Goal: Contribute content: Add original content to the website for others to see

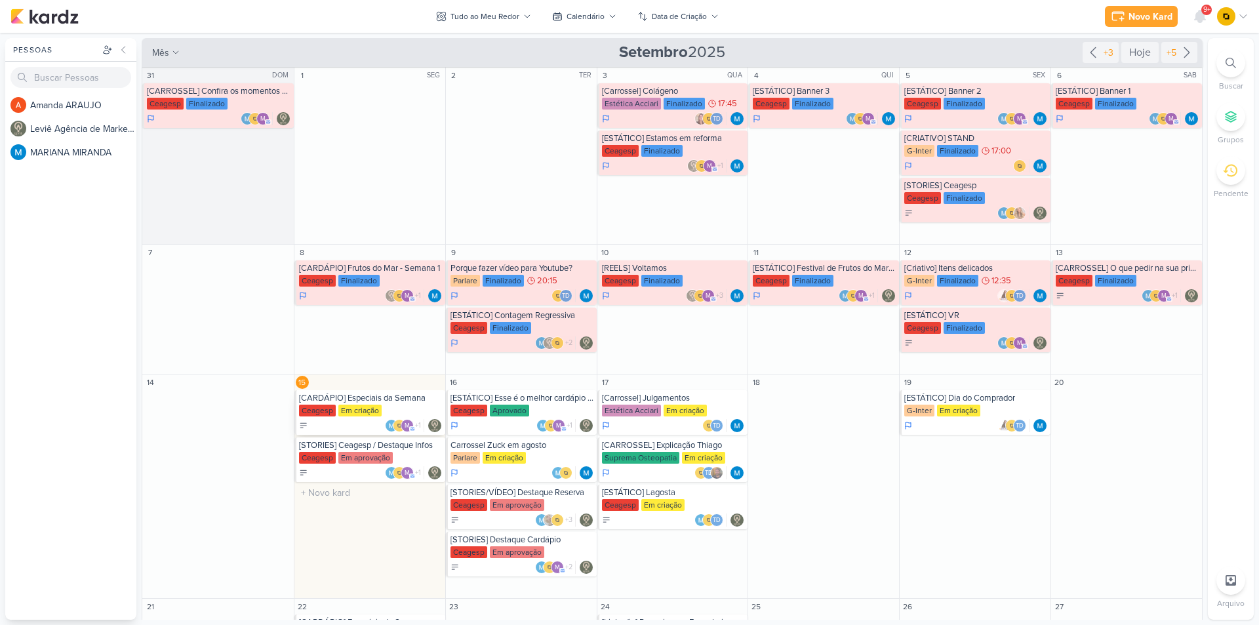
click at [375, 395] on div "[CARDÁPIO] Especiais da Semana" at bounding box center [371, 398] width 144 height 10
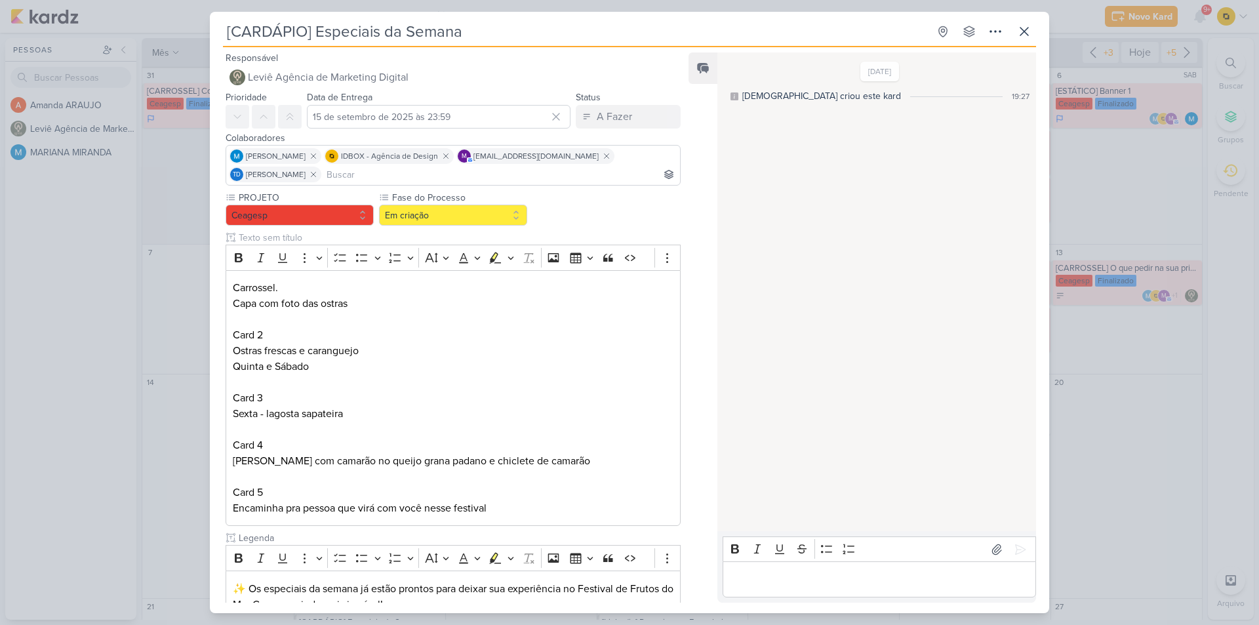
click at [163, 363] on div "[CARDÁPIO] Especiais da Semana Criado por Leviê" at bounding box center [629, 312] width 1259 height 625
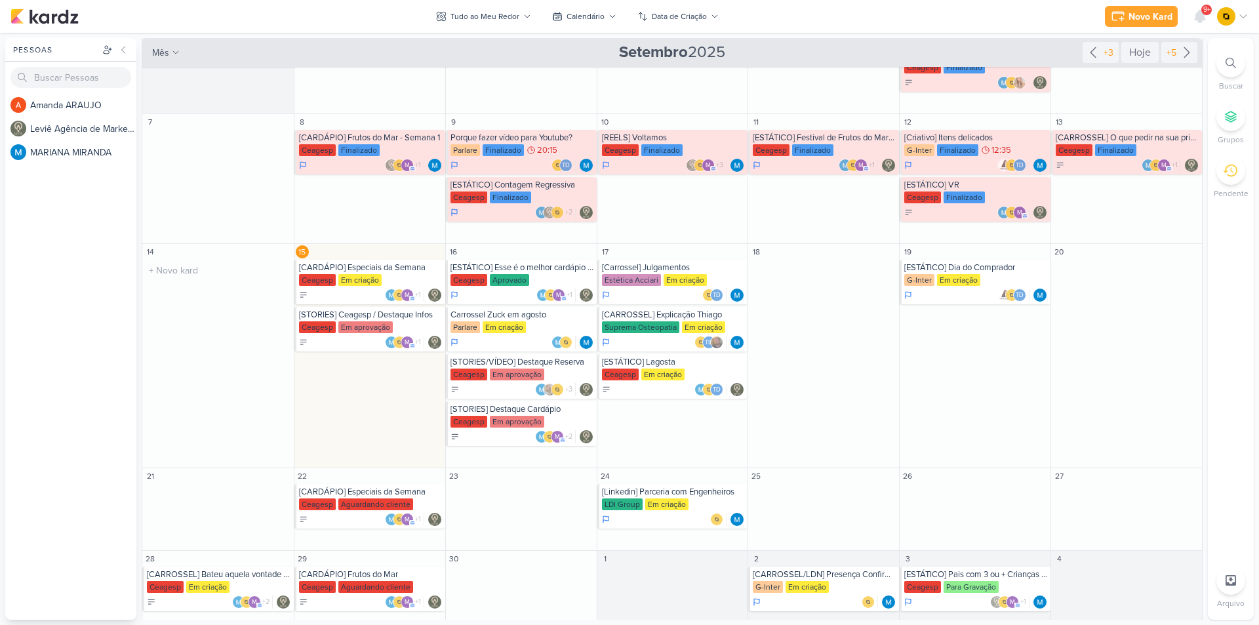
scroll to position [131, 0]
click at [371, 263] on div "[CARDÁPIO] Especiais da Semana" at bounding box center [371, 267] width 144 height 10
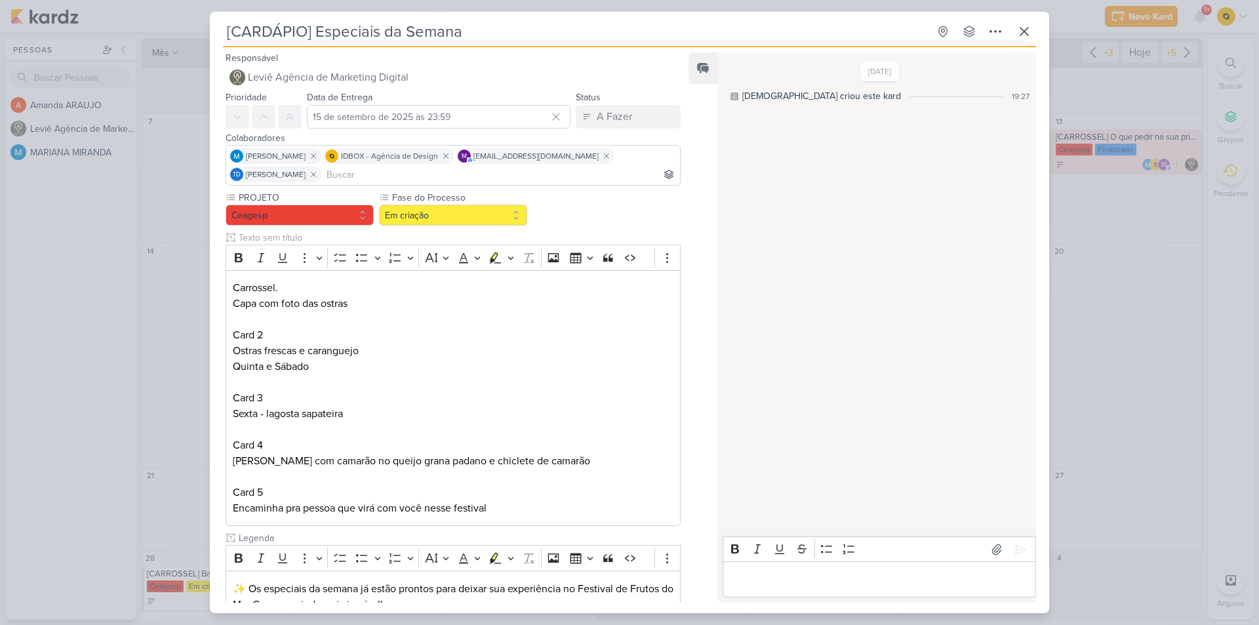
drag, startPoint x: 315, startPoint y: 33, endPoint x: 461, endPoint y: 30, distance: 145.6
click at [461, 30] on input "[CARDÁPIO] Especiais da Semana" at bounding box center [576, 32] width 706 height 24
drag, startPoint x: 374, startPoint y: 352, endPoint x: 219, endPoint y: 350, distance: 154.8
click at [219, 350] on div "PROJETO Ceagesp Fase do Processo" at bounding box center [448, 480] width 476 height 578
copy p "Ostras frescas e caranguejo"
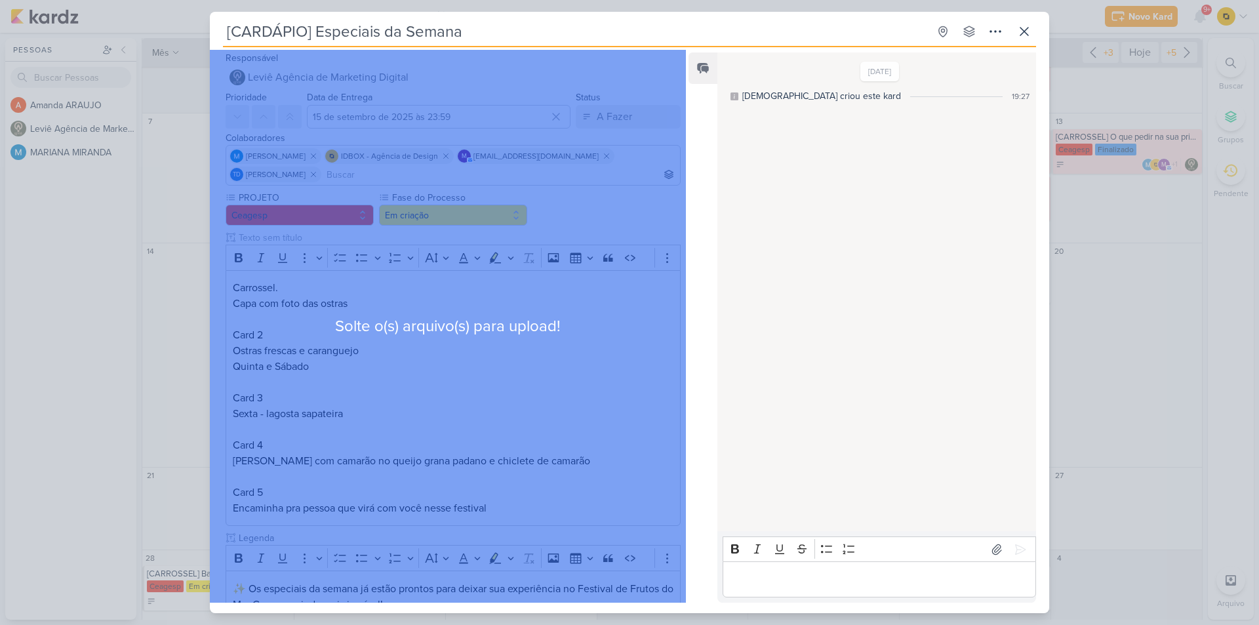
click at [469, 367] on div "Solte o(s) arquivo(s) para upload!" at bounding box center [448, 326] width 476 height 553
click at [542, 360] on div "Solte o(s) arquivo(s) para upload!" at bounding box center [448, 326] width 476 height 553
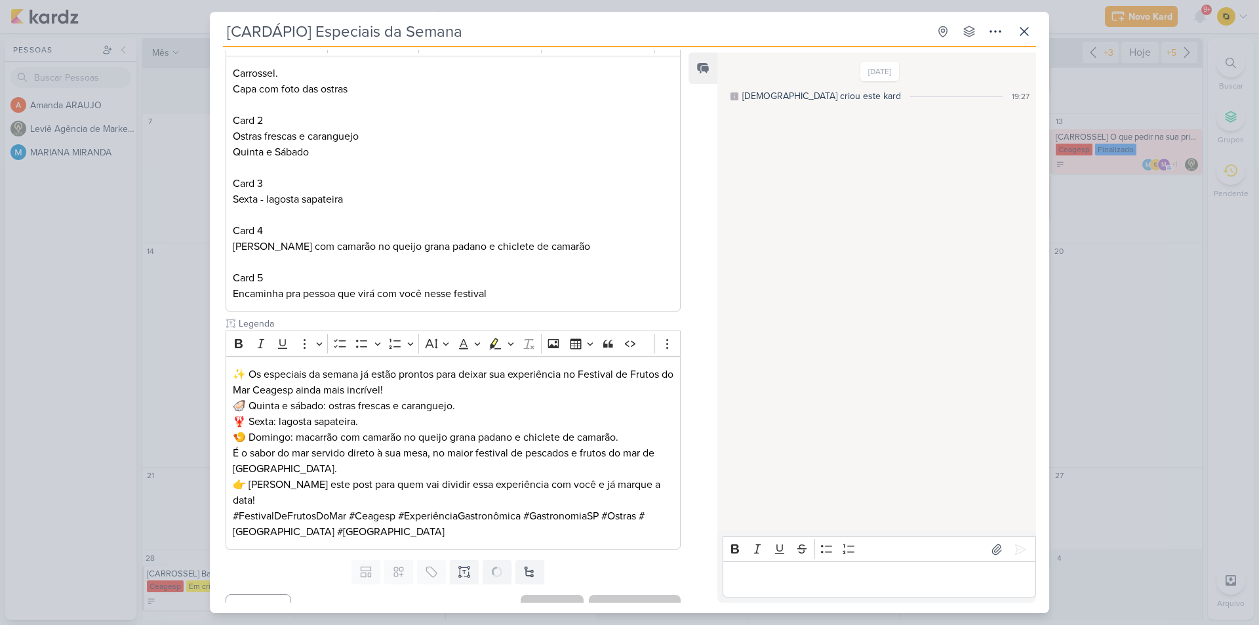
scroll to position [218, 0]
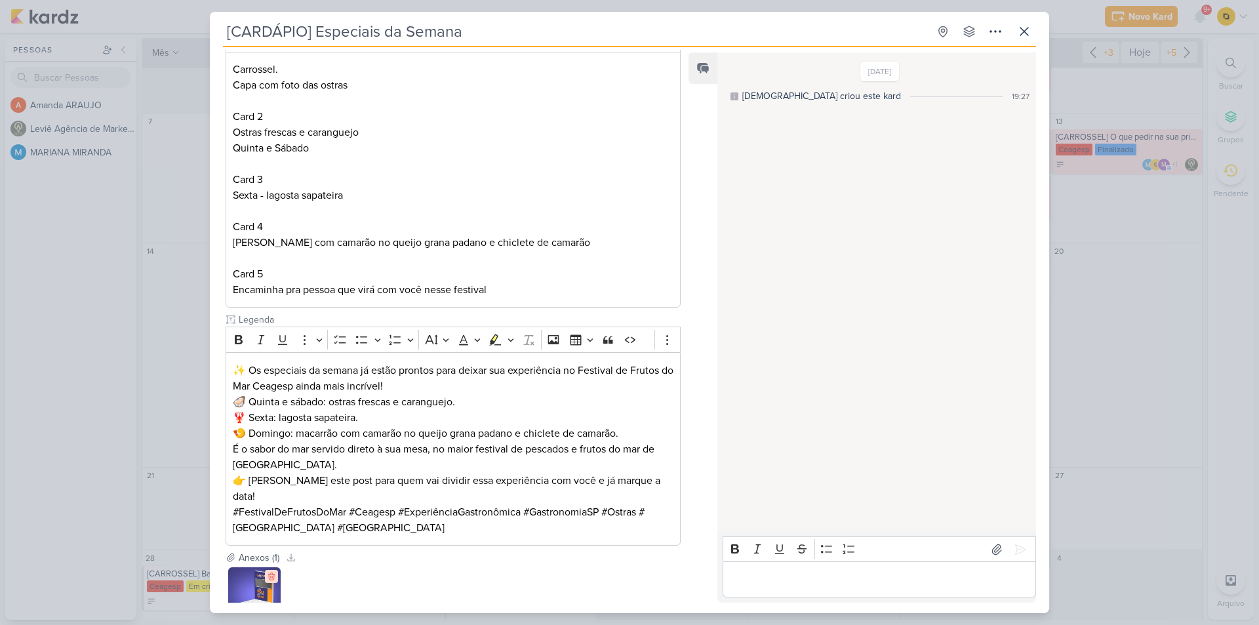
click at [272, 572] on icon at bounding box center [271, 576] width 9 height 9
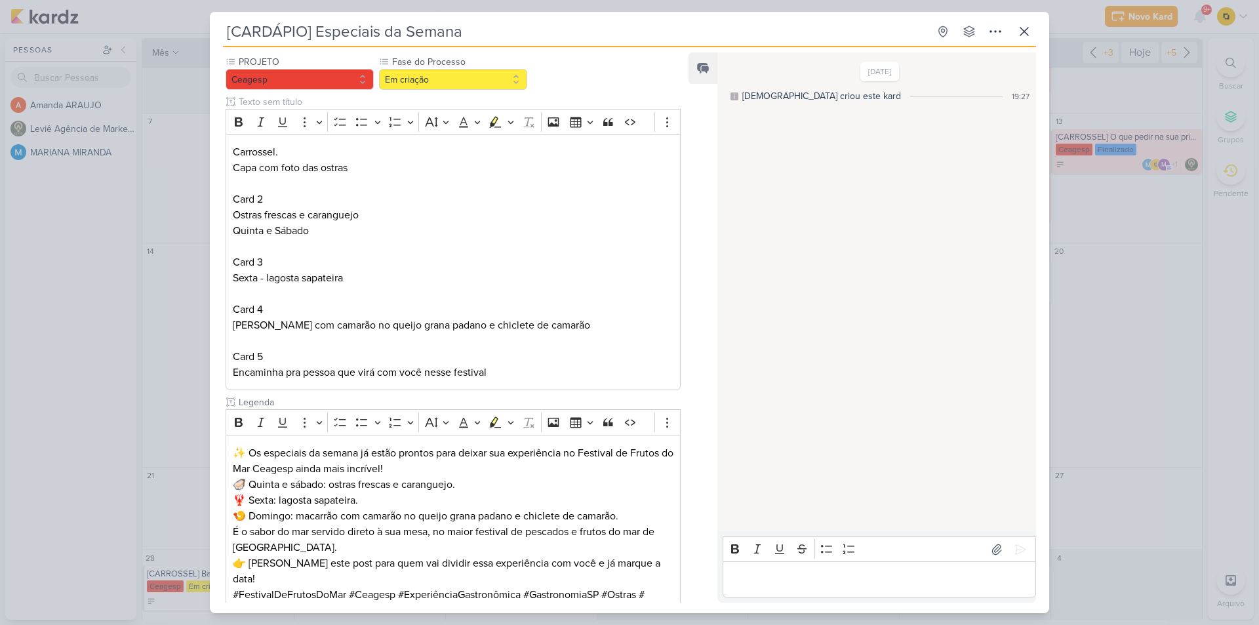
scroll to position [0, 0]
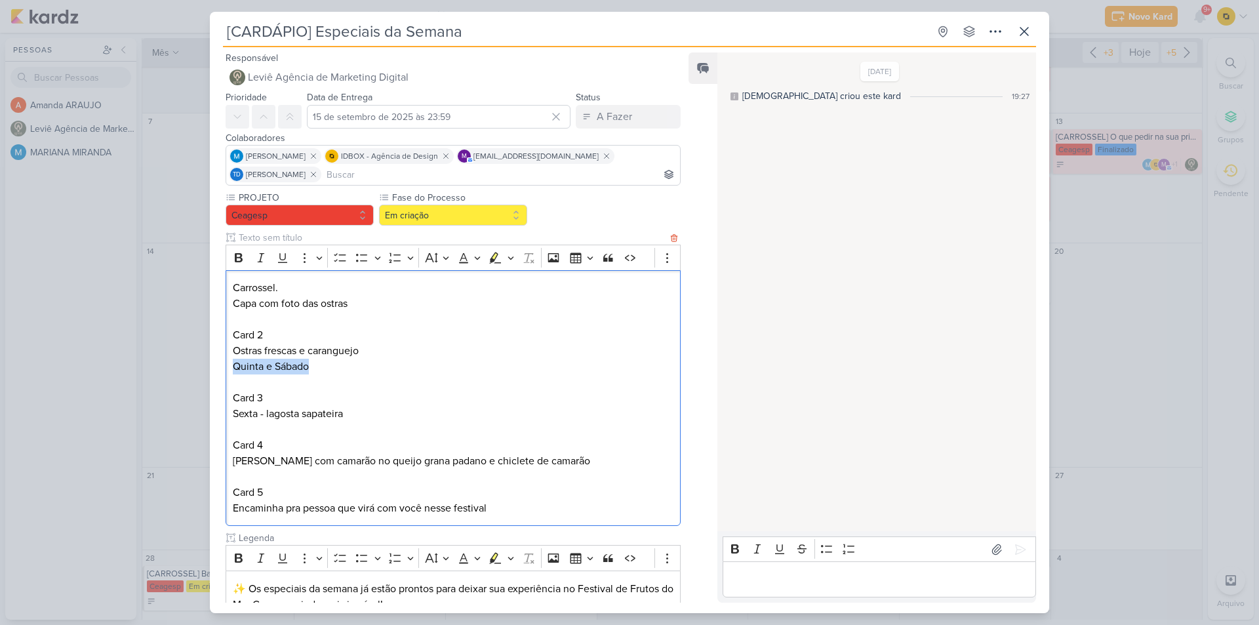
drag, startPoint x: 321, startPoint y: 370, endPoint x: 227, endPoint y: 370, distance: 93.8
click at [227, 370] on div "Carrossel. Capa com foto das ostras Card 2 Ostras frescas e caranguejo Quinta e…" at bounding box center [453, 398] width 455 height 256
copy p "Quinta e Sábado"
drag, startPoint x: 354, startPoint y: 414, endPoint x: 317, endPoint y: 414, distance: 36.7
click at [317, 414] on p "Ostras frescas e caranguejo Quinta e Sábado Card 3 Sexta - lagosta sapateira Ca…" at bounding box center [453, 406] width 441 height 126
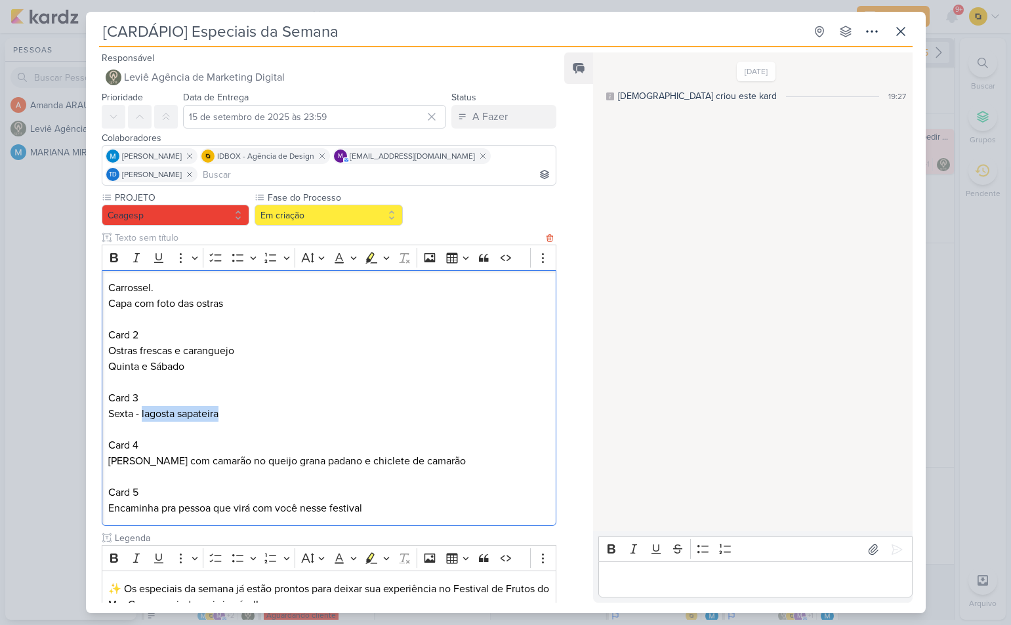
drag, startPoint x: 142, startPoint y: 413, endPoint x: 229, endPoint y: 413, distance: 86.6
click at [229, 413] on p "Ostras frescas e caranguejo Quinta e Sábado Card 3 Sexta - lagosta sapateira Ca…" at bounding box center [328, 406] width 441 height 126
copy p "lagosta sapateira"
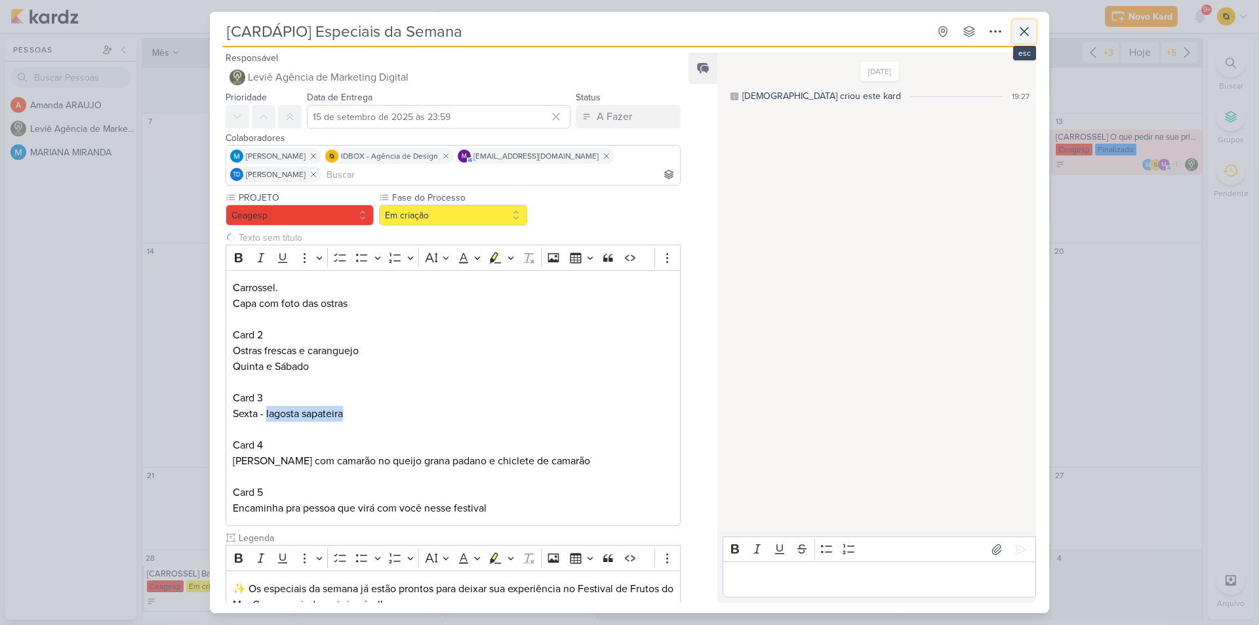
click at [1028, 33] on icon at bounding box center [1025, 32] width 16 height 16
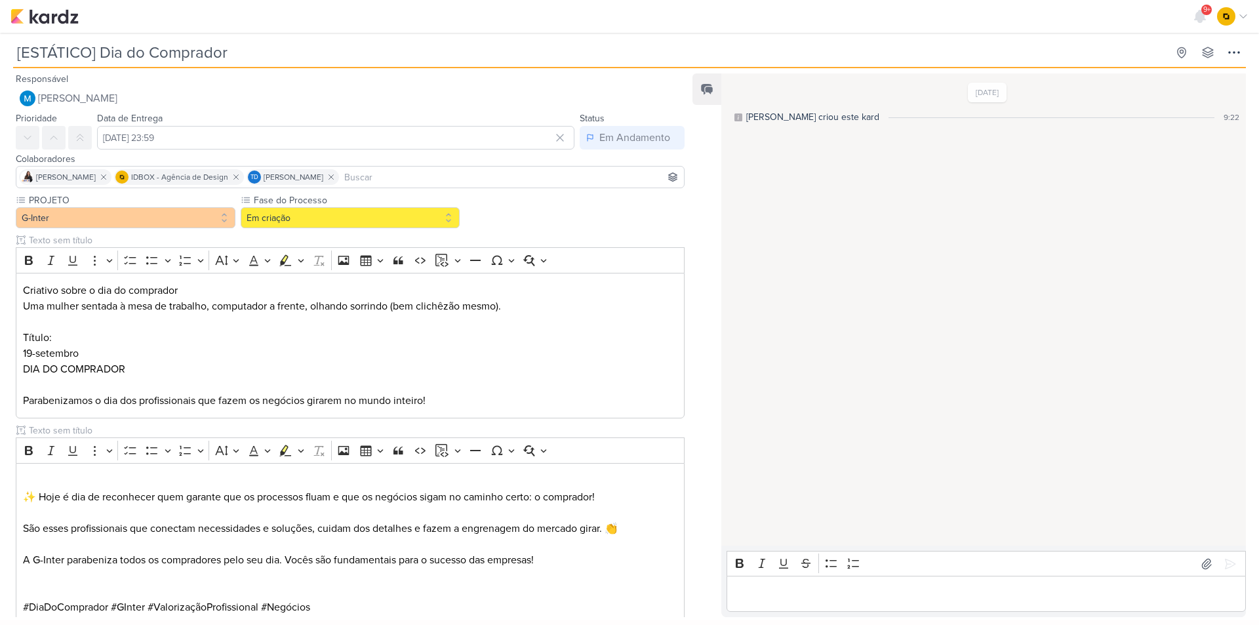
click at [41, 26] on div "9+ Centro de Notificações somente não lidas marcar todas como lidas" at bounding box center [629, 16] width 1238 height 33
click at [53, 15] on img at bounding box center [44, 17] width 68 height 16
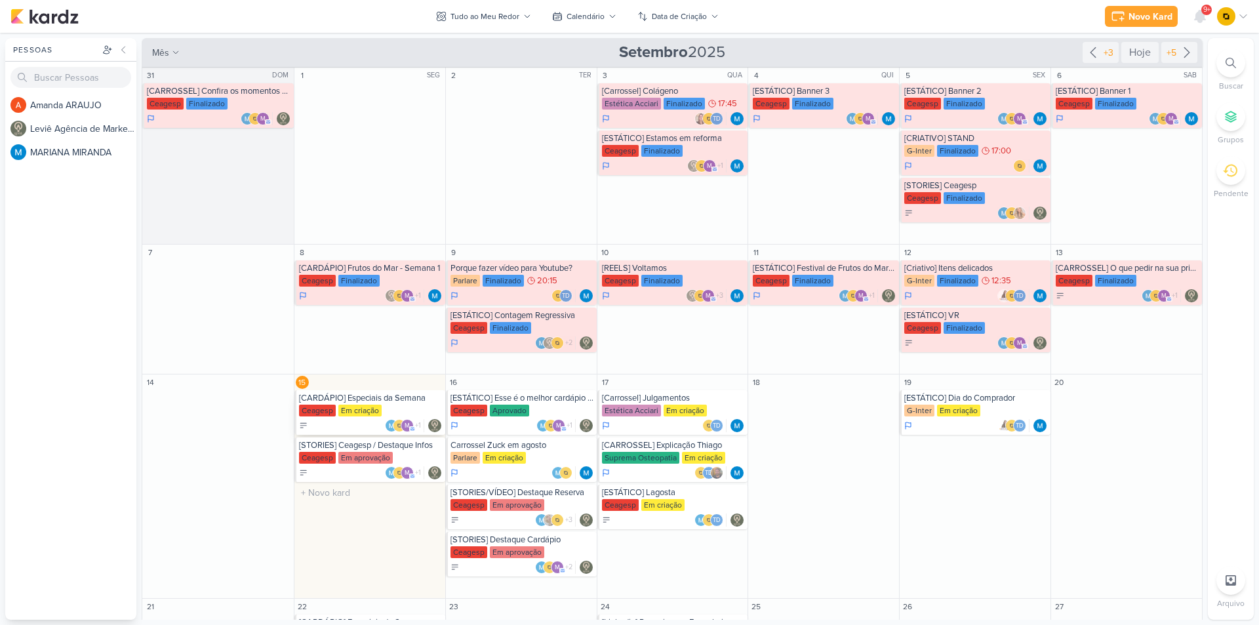
click at [353, 393] on div "[CARDÁPIO] Especiais da Semana" at bounding box center [371, 398] width 144 height 10
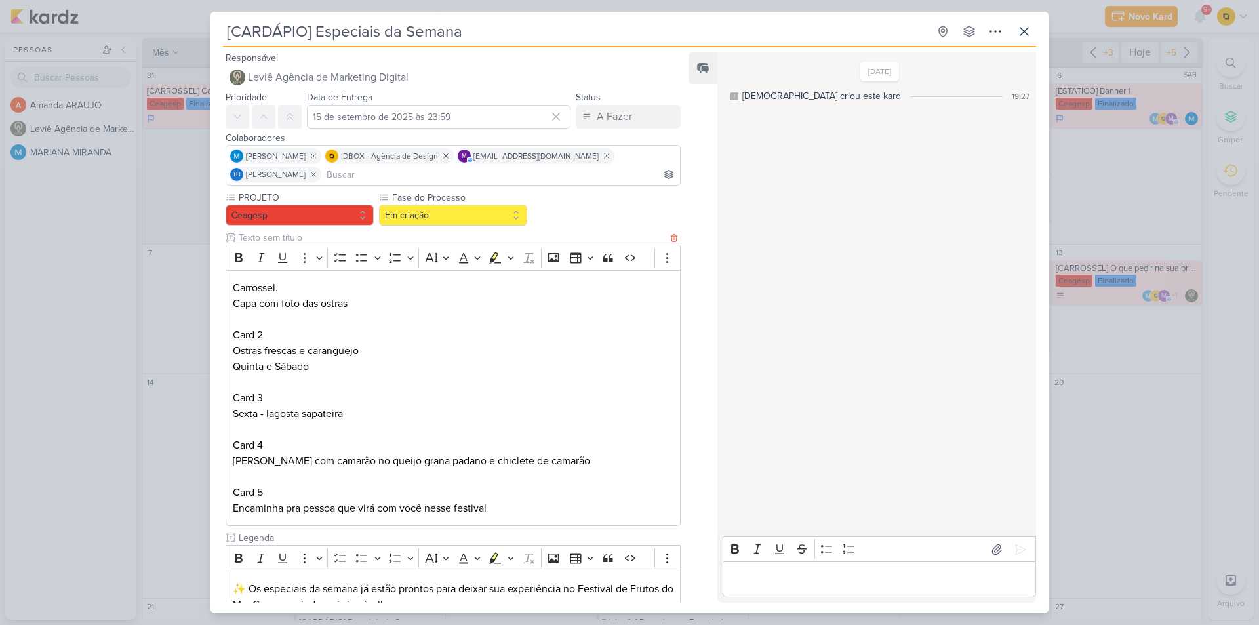
click at [306, 463] on p "Ostras frescas e caranguejo Quinta e Sábado Card 3 Sexta - lagosta sapateira Ca…" at bounding box center [453, 406] width 441 height 126
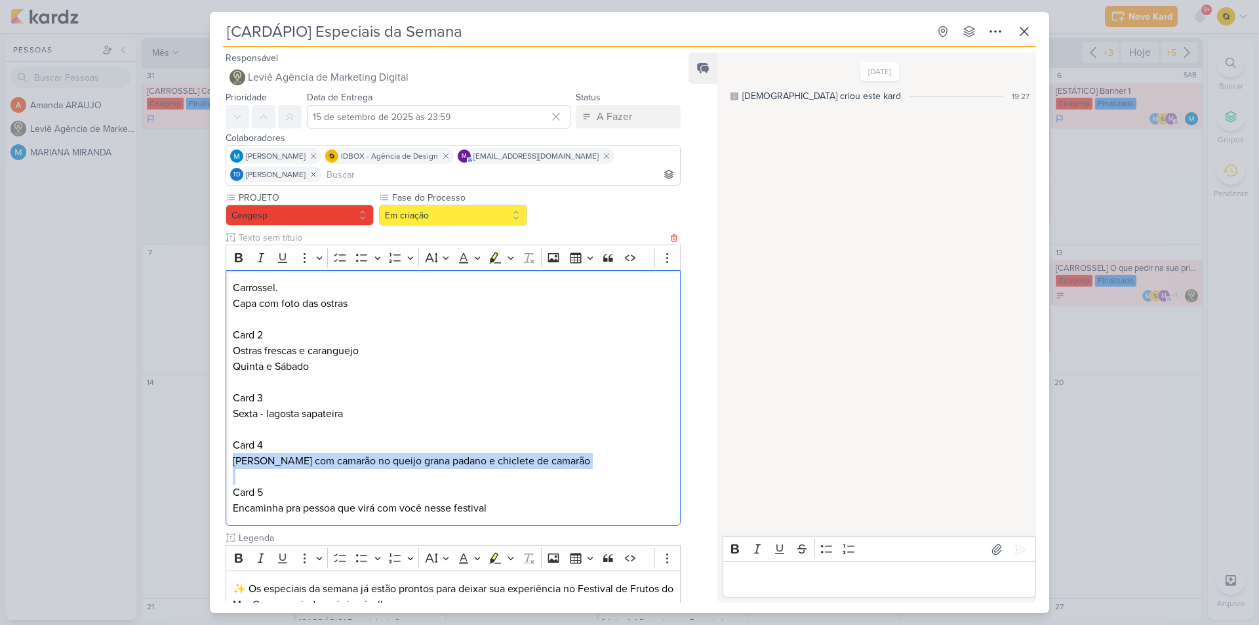
click at [306, 463] on p "Ostras frescas e caranguejo Quinta e Sábado Card 3 Sexta - lagosta sapateira Ca…" at bounding box center [453, 406] width 441 height 126
click at [285, 464] on p "Ostras frescas e caranguejo Quinta e Sábado Card 3 Sexta - lagosta sapateira Ca…" at bounding box center [453, 406] width 441 height 126
click at [285, 463] on p "Ostras frescas e caranguejo Quinta e Sábado Card 3 Sexta - lagosta sapateira Ca…" at bounding box center [453, 406] width 441 height 126
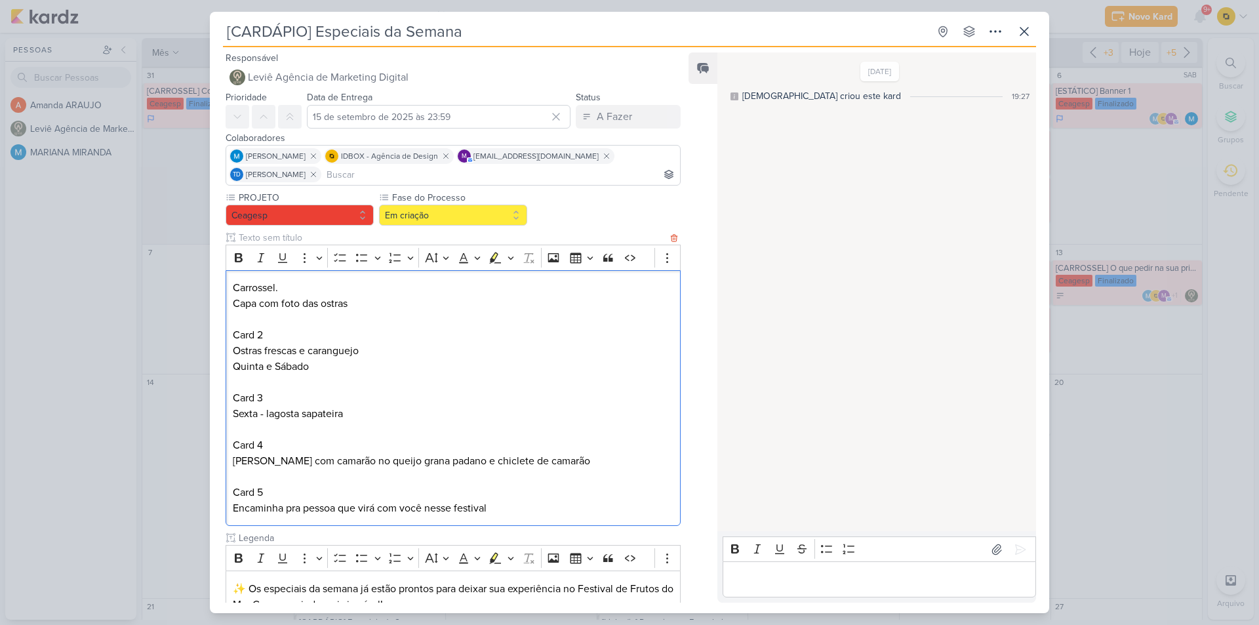
drag, startPoint x: 285, startPoint y: 460, endPoint x: 616, endPoint y: 466, distance: 331.2
click at [616, 466] on p "Ostras frescas e caranguejo Quinta e Sábado Card 3 Sexta - lagosta sapateira Ca…" at bounding box center [453, 406] width 441 height 126
copy p "macarrão com camarão no queijo grana padano e chiclete de camarão"
drag, startPoint x: 275, startPoint y: 461, endPoint x: 223, endPoint y: 463, distance: 52.5
click at [223, 463] on div "PROJETO Ceagesp Fase do Processo" at bounding box center [448, 480] width 476 height 578
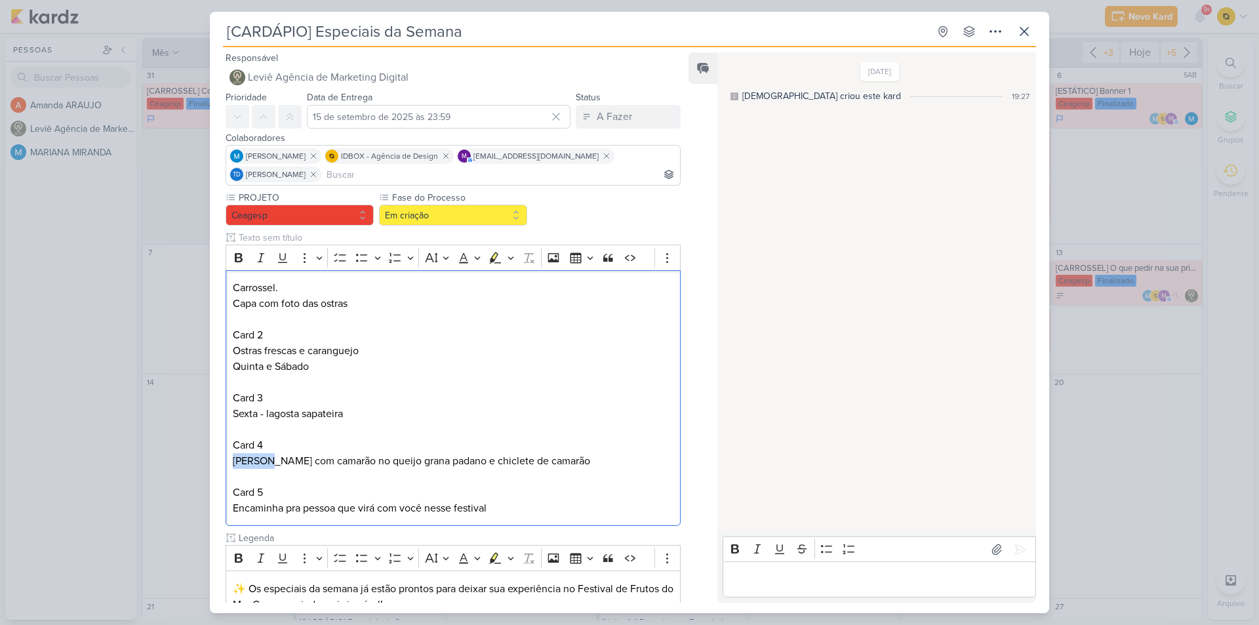
copy p "Domingo"
click at [331, 508] on p "Card 5 Encaminha pra pessoa que virá com você nesse festival" at bounding box center [453, 500] width 441 height 31
copy p "Encaminha pra pessoa que virá com você nesse festival"
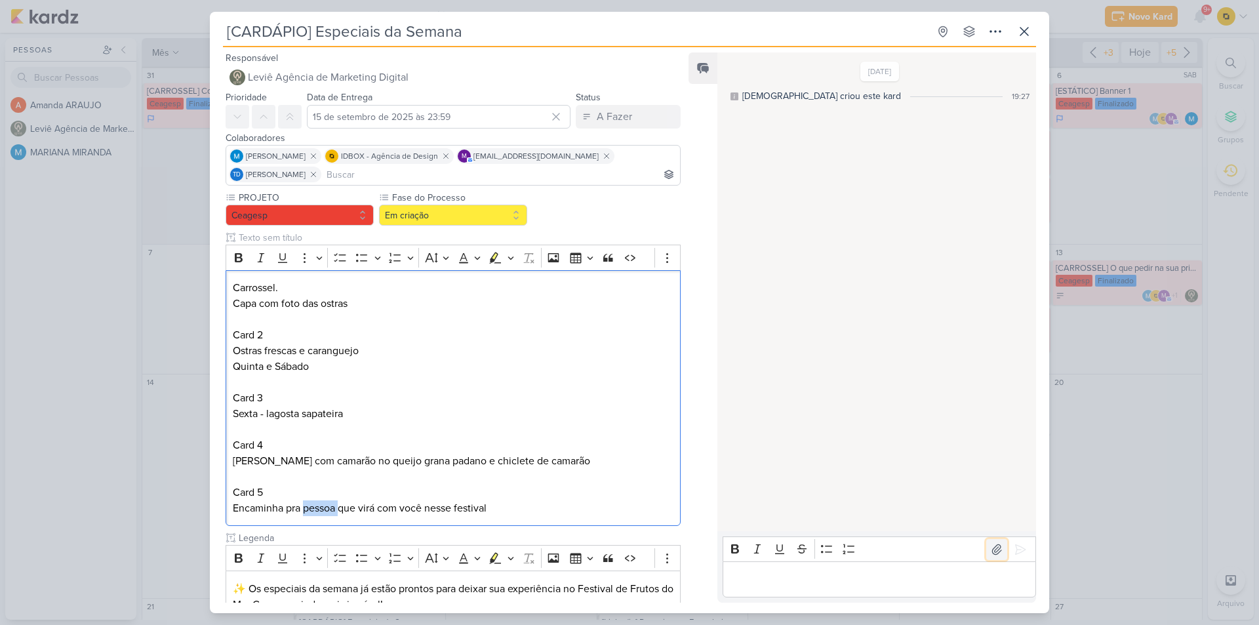
click at [995, 546] on icon at bounding box center [996, 549] width 9 height 10
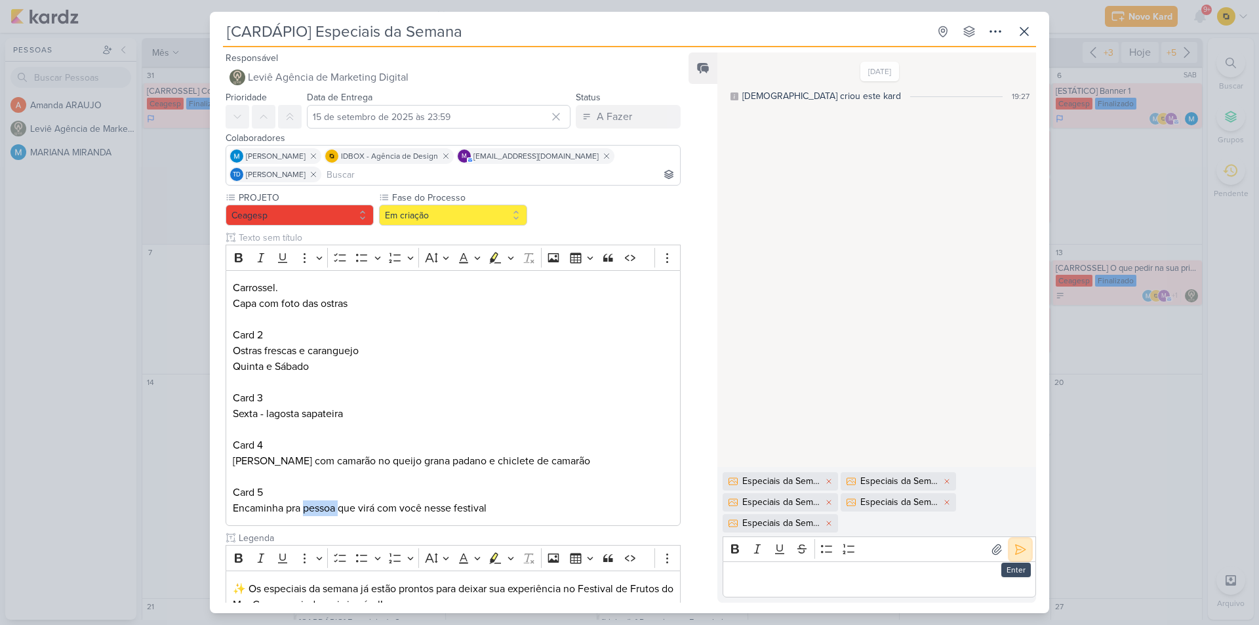
click at [1014, 544] on icon at bounding box center [1020, 549] width 13 height 13
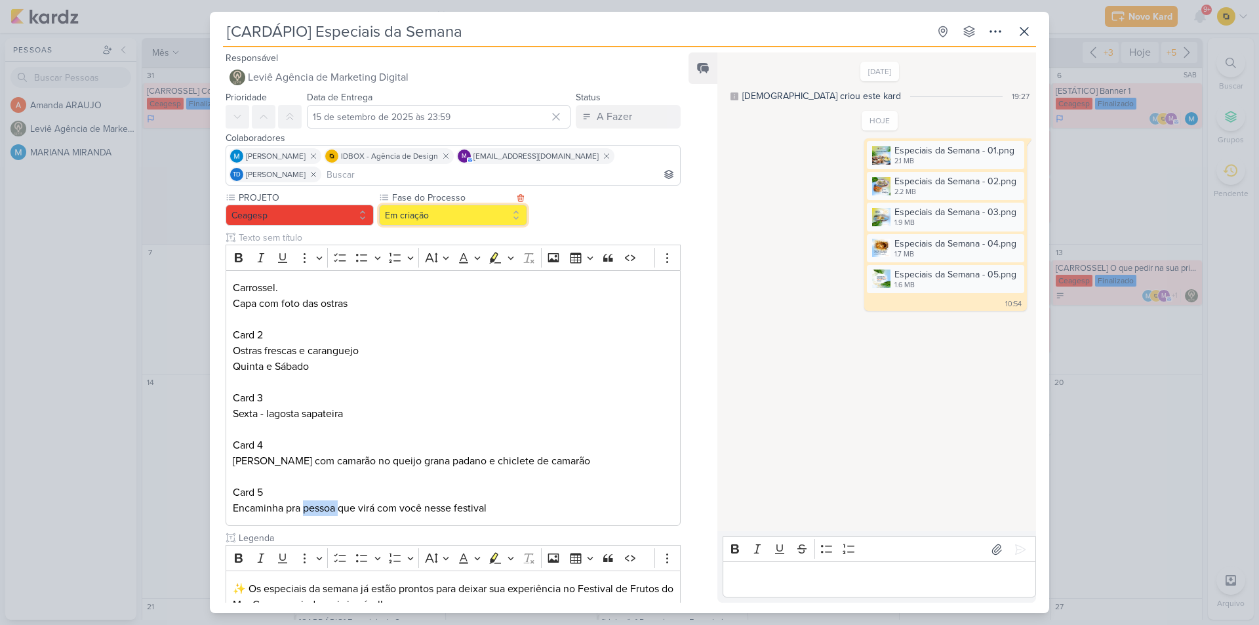
click at [447, 220] on button "Em criação" at bounding box center [453, 215] width 148 height 21
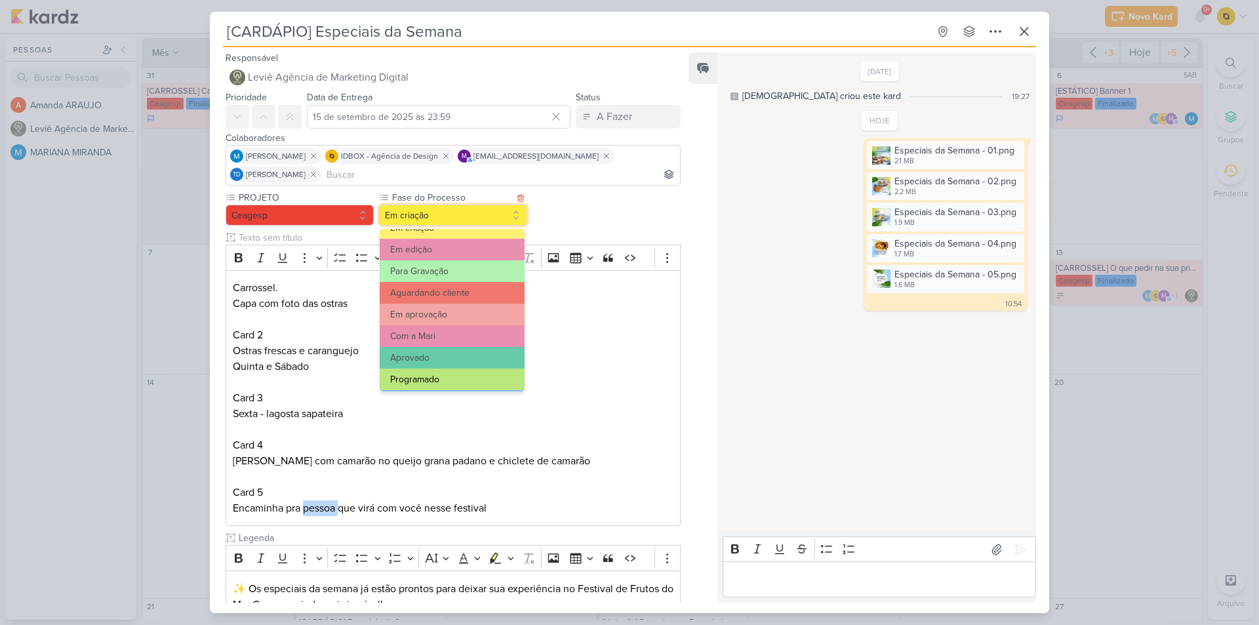
scroll to position [127, 0]
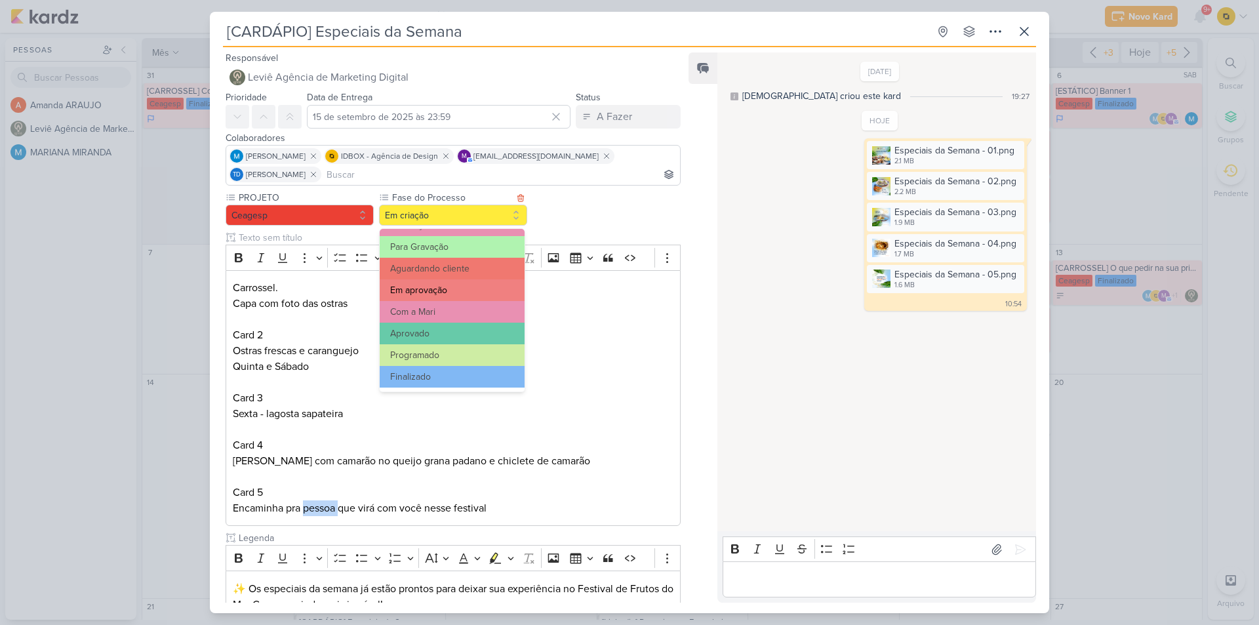
click at [444, 291] on button "Em aprovação" at bounding box center [452, 290] width 145 height 22
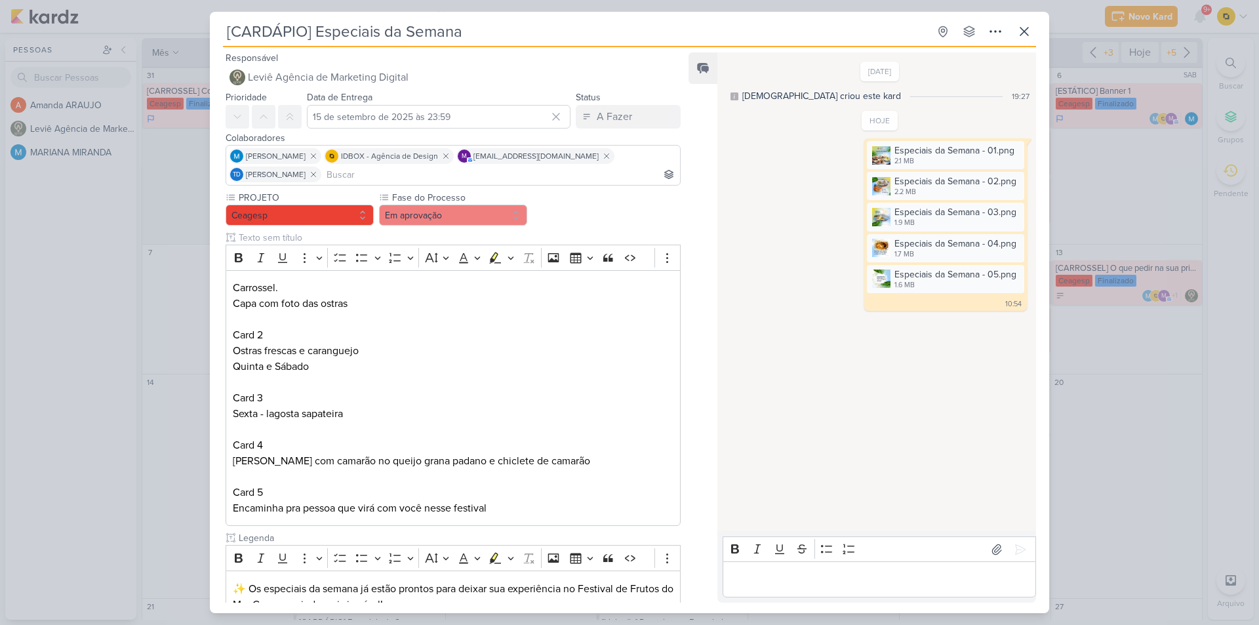
click at [186, 371] on div "[CARDÁPIO] Especiais da Semana Criado por Leviê" at bounding box center [629, 312] width 1259 height 625
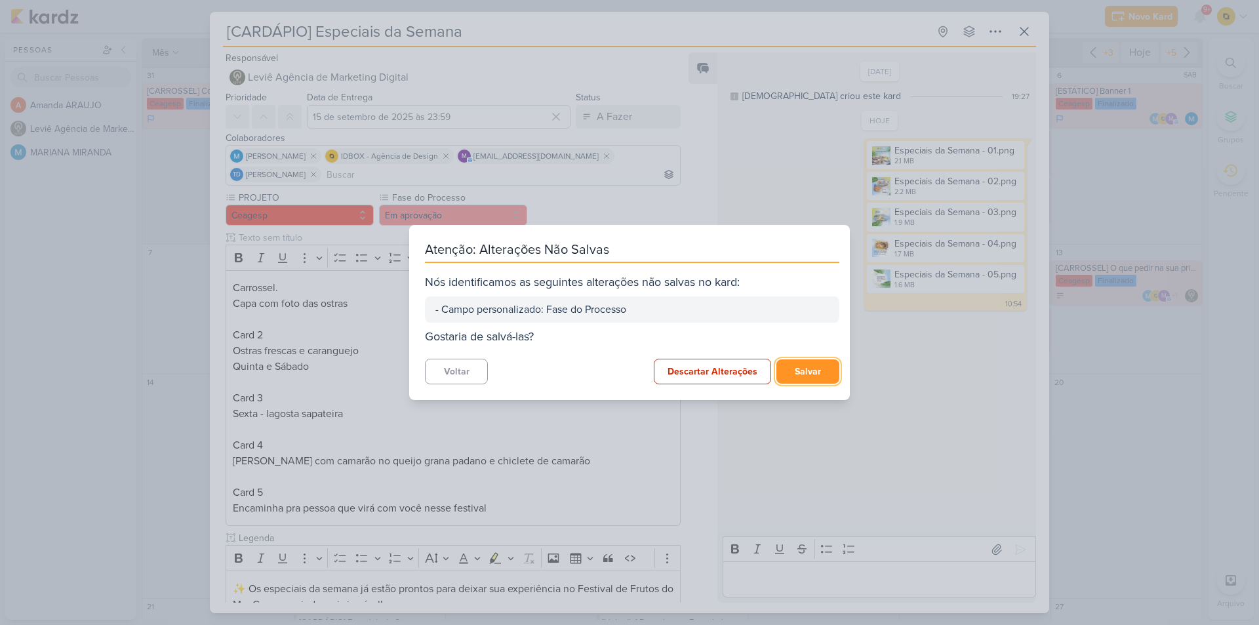
click at [788, 372] on button "Salvar" at bounding box center [807, 371] width 63 height 24
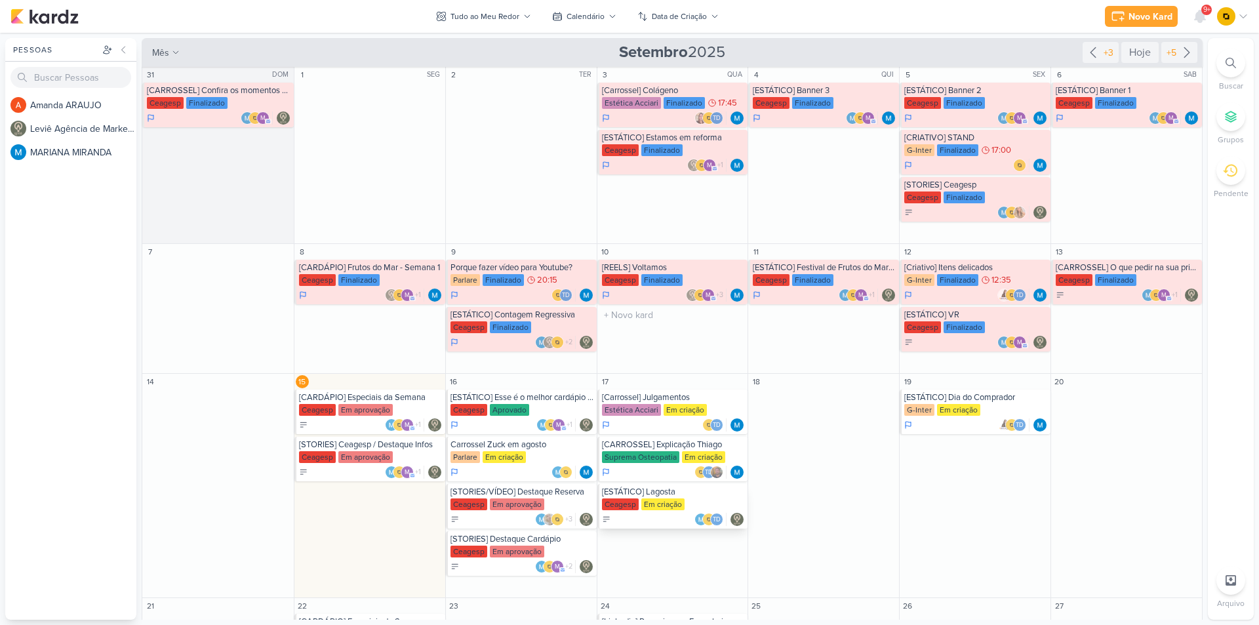
scroll to position [0, 0]
click at [672, 394] on div "[Carrossel] Julgamentos" at bounding box center [674, 398] width 144 height 10
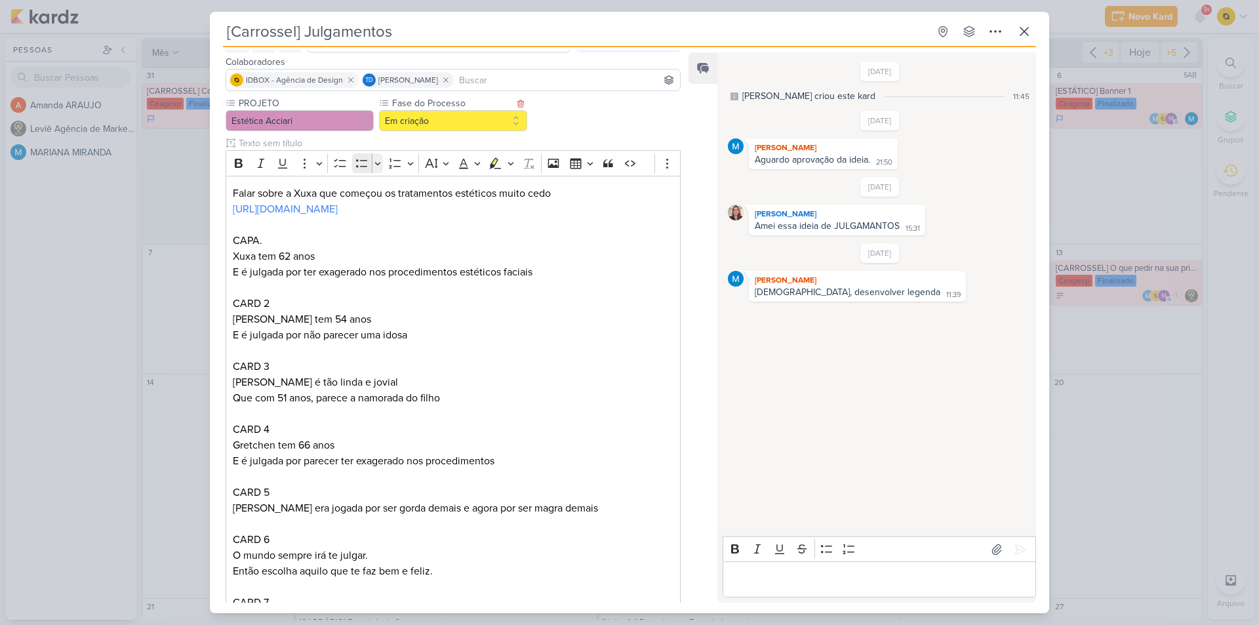
scroll to position [66, 0]
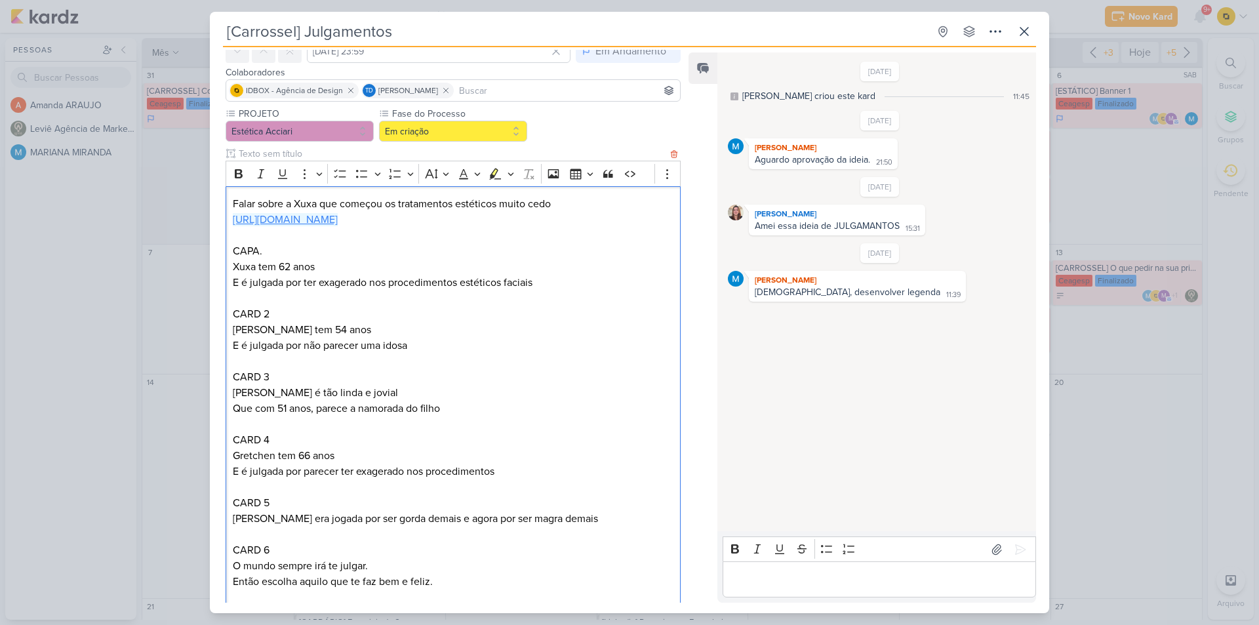
click at [338, 224] on link "https://www.instagram.com/p/DKu8PgxyHXN/?img_index=5&igsh=ZWNscTVzN2R1amp6" at bounding box center [285, 219] width 105 height 13
click at [282, 281] on p "E é julgada por ter exagerado nos procedimentos estéticos faciais" at bounding box center [453, 283] width 441 height 16
drag, startPoint x: 327, startPoint y: 267, endPoint x: 224, endPoint y: 268, distance: 102.3
click at [224, 268] on div "PROJETO Estética Acciari Fase do Processo" at bounding box center [448, 553] width 476 height 893
copy p "Xuxa tem 62 anos"
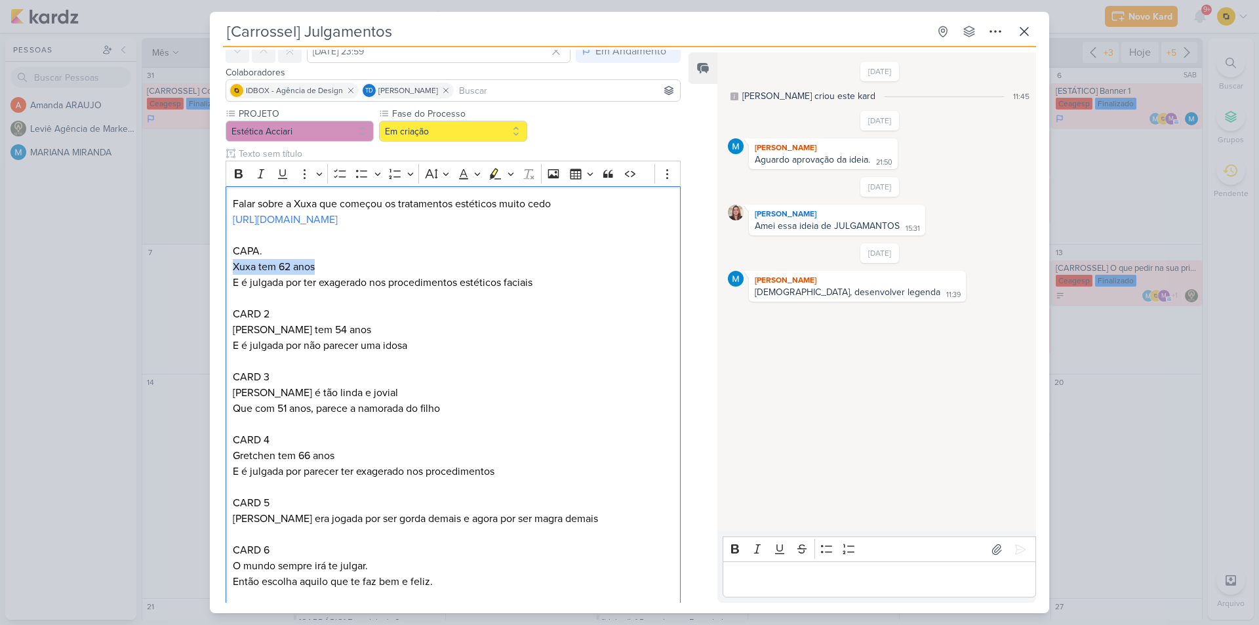
copy p "Xuxa tem 62 anos"
click at [443, 280] on p "E é julgada por ter exagerado nos procedimentos estéticos faciais" at bounding box center [453, 283] width 441 height 16
copy p "E é julgada por ter exagerado nos procedimentos estéticos faciais"
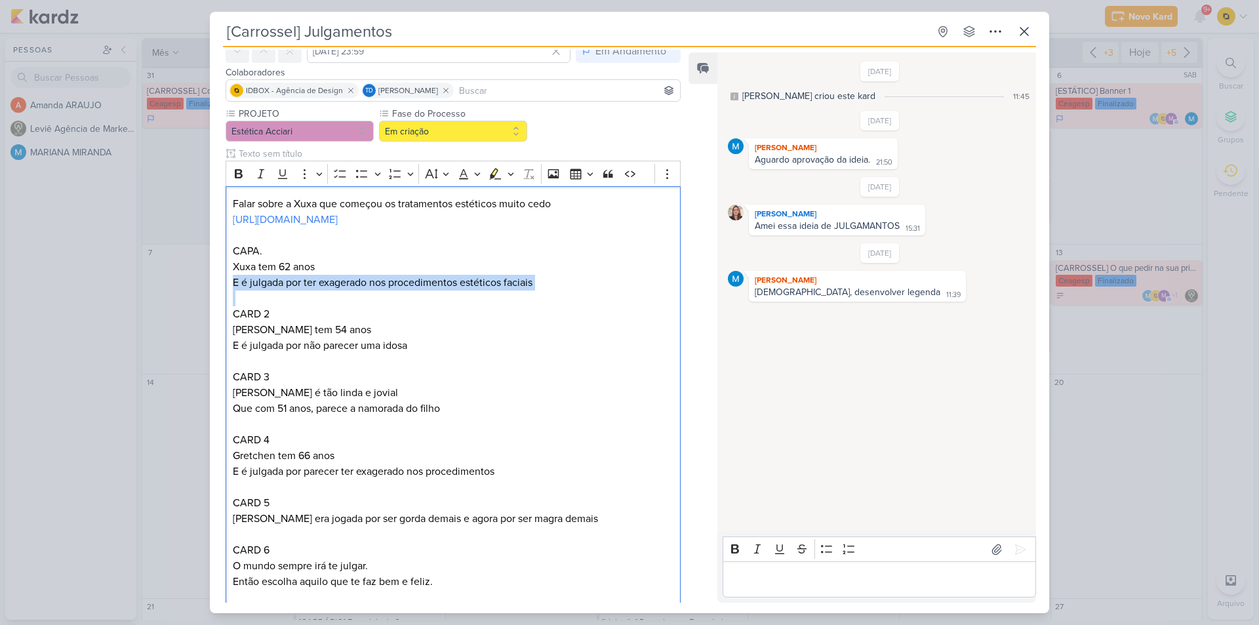
drag, startPoint x: 370, startPoint y: 327, endPoint x: 206, endPoint y: 327, distance: 164.0
click at [206, 327] on div "[Carrossel] Julgamentos Criado por MARIANA" at bounding box center [629, 312] width 1259 height 625
copy p "Alessadra Negrini tem 54 anos"
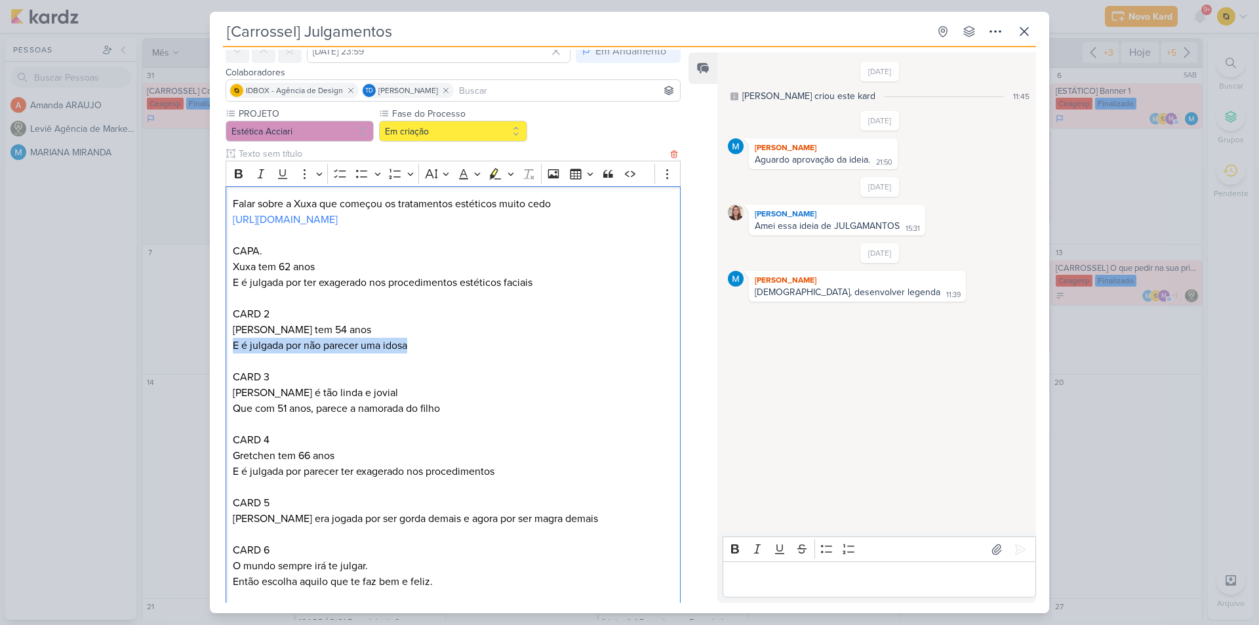
drag, startPoint x: 364, startPoint y: 341, endPoint x: 231, endPoint y: 344, distance: 133.2
click at [231, 344] on div "Falar sobre a Xuxa que começou os tratamentos estéticos muito cedo https://www.…" at bounding box center [453, 424] width 455 height 477
copy p "E é julgada por não parecer uma idosa"
drag, startPoint x: 368, startPoint y: 391, endPoint x: 223, endPoint y: 393, distance: 144.9
click at [223, 393] on div "PROJETO Estética Acciari Fase do Processo" at bounding box center [448, 553] width 476 height 893
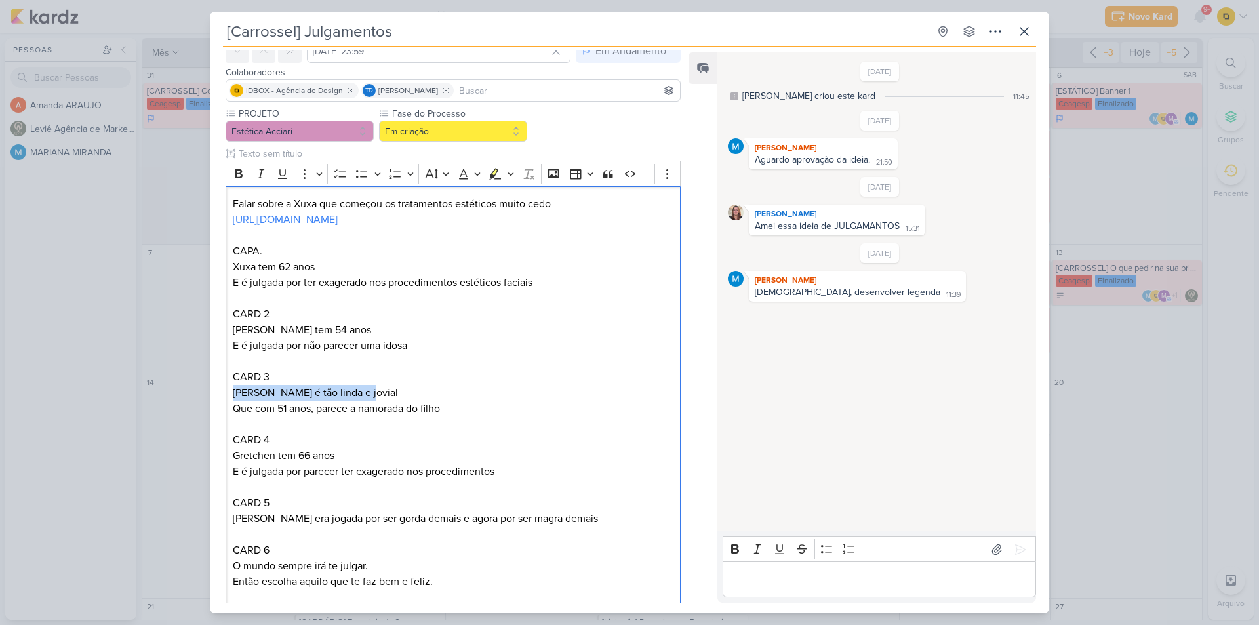
copy p "Angélica é tão linda e jovial"
drag, startPoint x: 470, startPoint y: 405, endPoint x: 233, endPoint y: 412, distance: 236.9
click at [233, 412] on p "Que com 51 anos, parece a namorada do filho" at bounding box center [453, 409] width 441 height 16
copy p "Que com 51 anos, parece a namorada do filho"
click at [265, 455] on p "Gretchen tem 66 anos" at bounding box center [453, 456] width 441 height 16
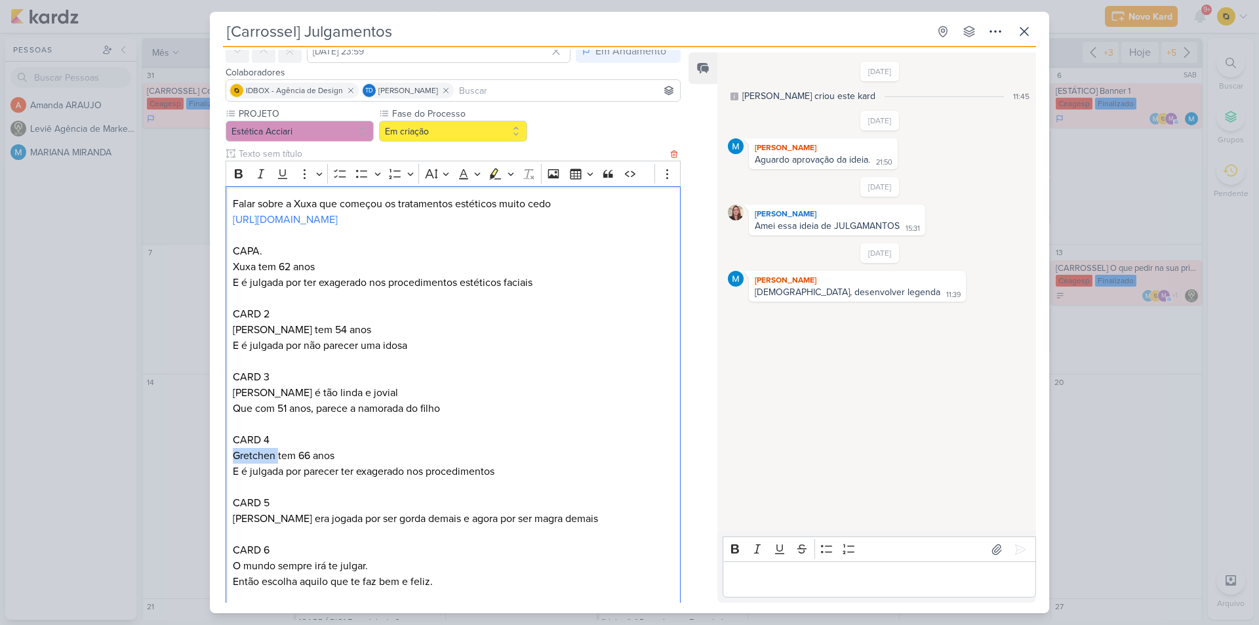
click at [265, 455] on p "Gretchen tem 66 anos" at bounding box center [453, 456] width 441 height 16
drag, startPoint x: 272, startPoint y: 453, endPoint x: 215, endPoint y: 453, distance: 56.4
click at [215, 453] on div "PROJETO Estética Acciari Fase do Processo" at bounding box center [448, 553] width 476 height 893
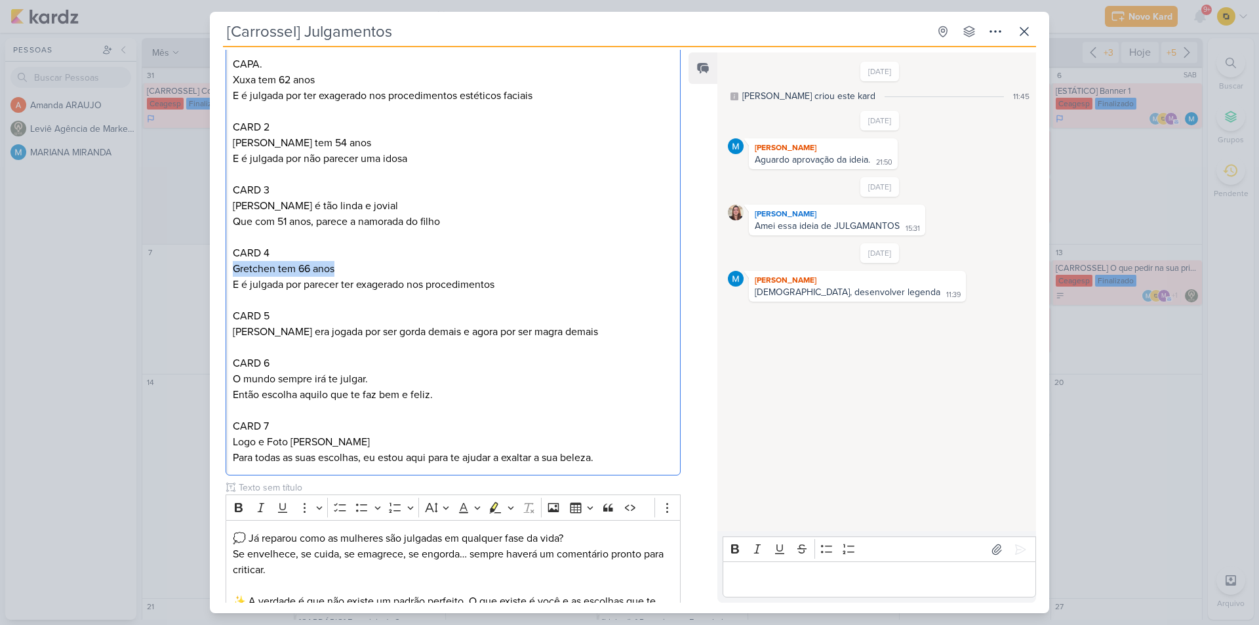
scroll to position [262, 0]
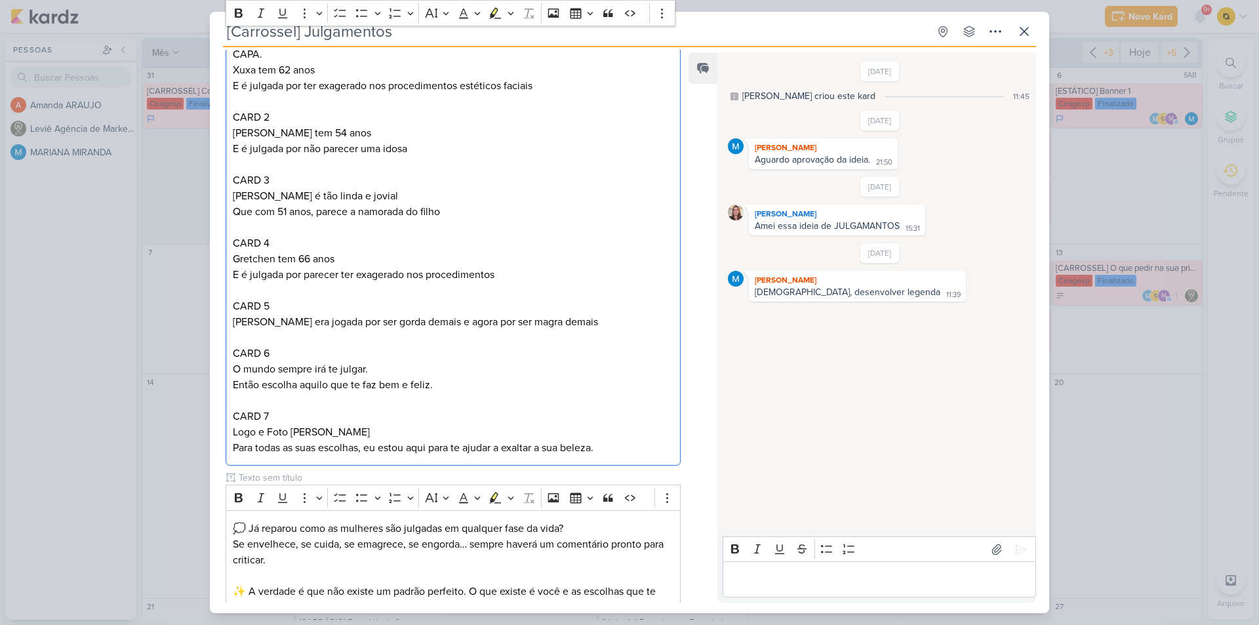
click at [352, 273] on p "E é julgada por parecer ter exagerado nos procedimentos" at bounding box center [453, 275] width 441 height 16
drag, startPoint x: 228, startPoint y: 320, endPoint x: 416, endPoint y: 322, distance: 188.9
click at [416, 322] on div "Falar sobre a Xuxa que começou os tratamentos estéticos muito cedo https://www.…" at bounding box center [453, 228] width 455 height 477
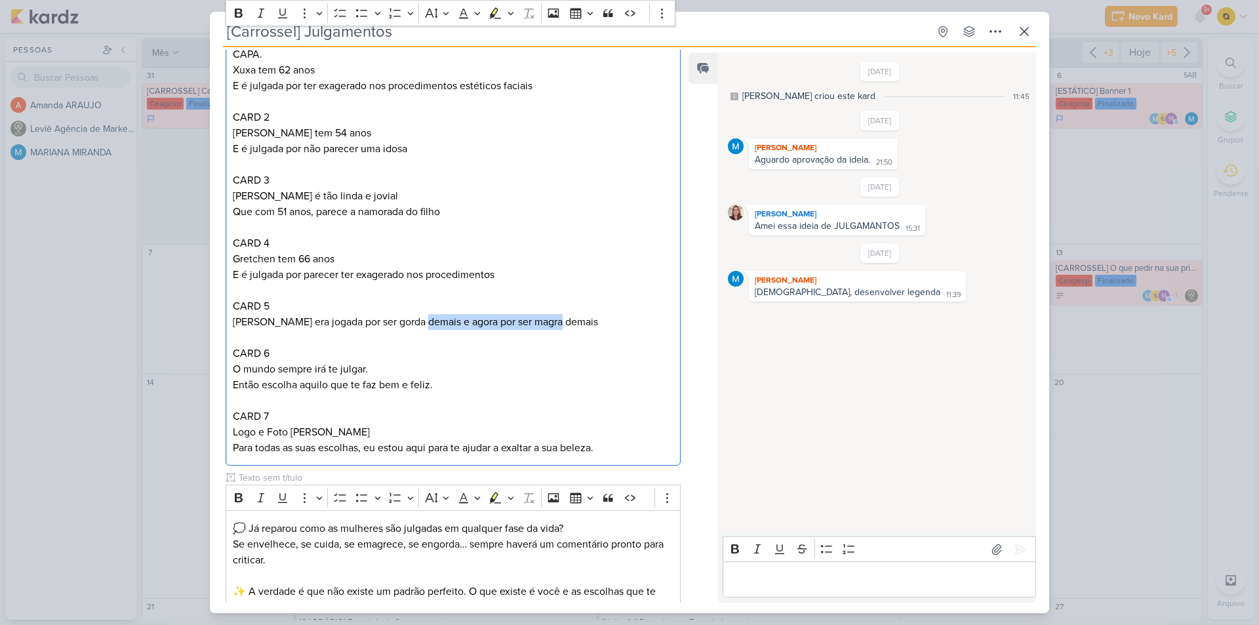
drag, startPoint x: 511, startPoint y: 316, endPoint x: 418, endPoint y: 318, distance: 93.1
click at [418, 318] on p "Maiara era jogada por ser gorda demais e agora por ser magra demais" at bounding box center [453, 322] width 441 height 16
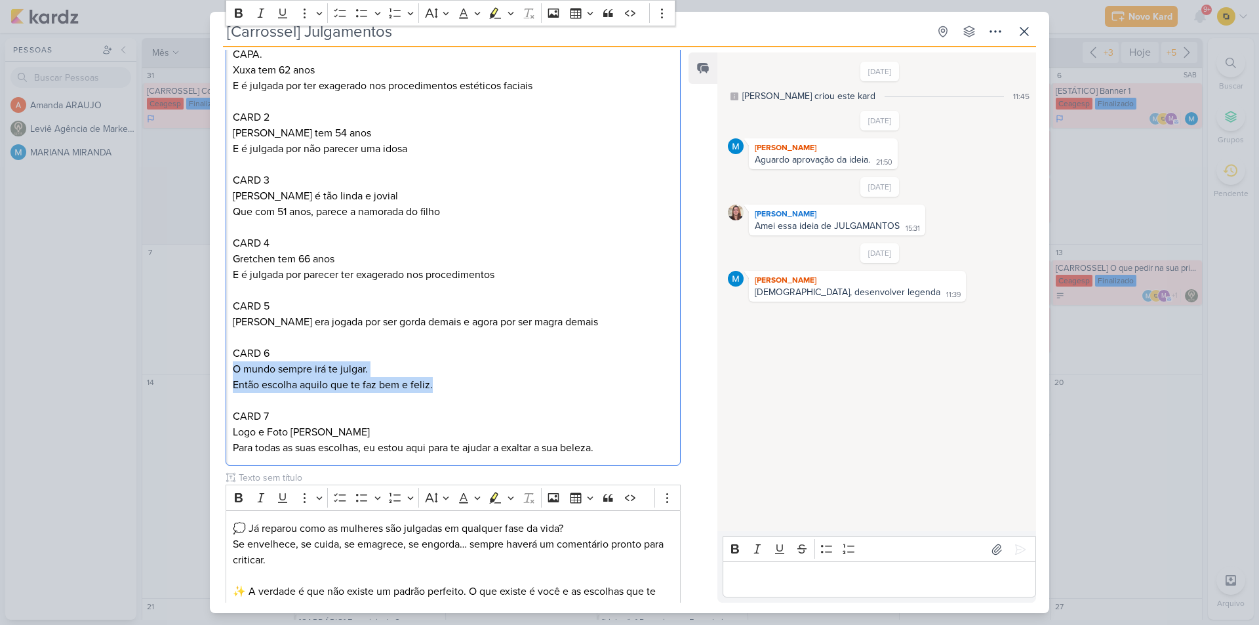
drag, startPoint x: 441, startPoint y: 376, endPoint x: 232, endPoint y: 373, distance: 209.9
click at [232, 373] on div "Falar sobre a Xuxa que começou os tratamentos estéticos muito cedo https://www.…" at bounding box center [453, 228] width 455 height 477
click at [271, 370] on p "O mundo sempre irá te julgar." at bounding box center [453, 369] width 441 height 16
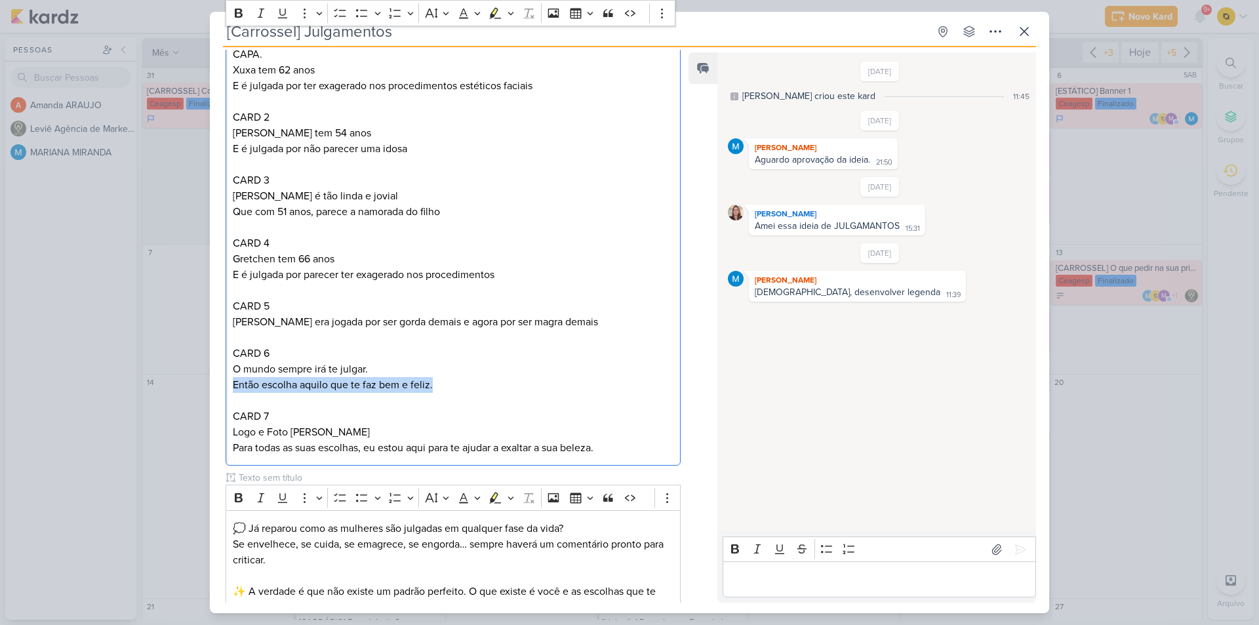
drag, startPoint x: 437, startPoint y: 384, endPoint x: 232, endPoint y: 382, distance: 205.3
click at [233, 382] on p "Então escolha aquilo que te faz bem e feliz." at bounding box center [453, 385] width 441 height 16
click at [277, 448] on p "Para todas as suas escolhas, eu estou aqui para te ajudar a exaltar a sua belez…" at bounding box center [453, 448] width 441 height 16
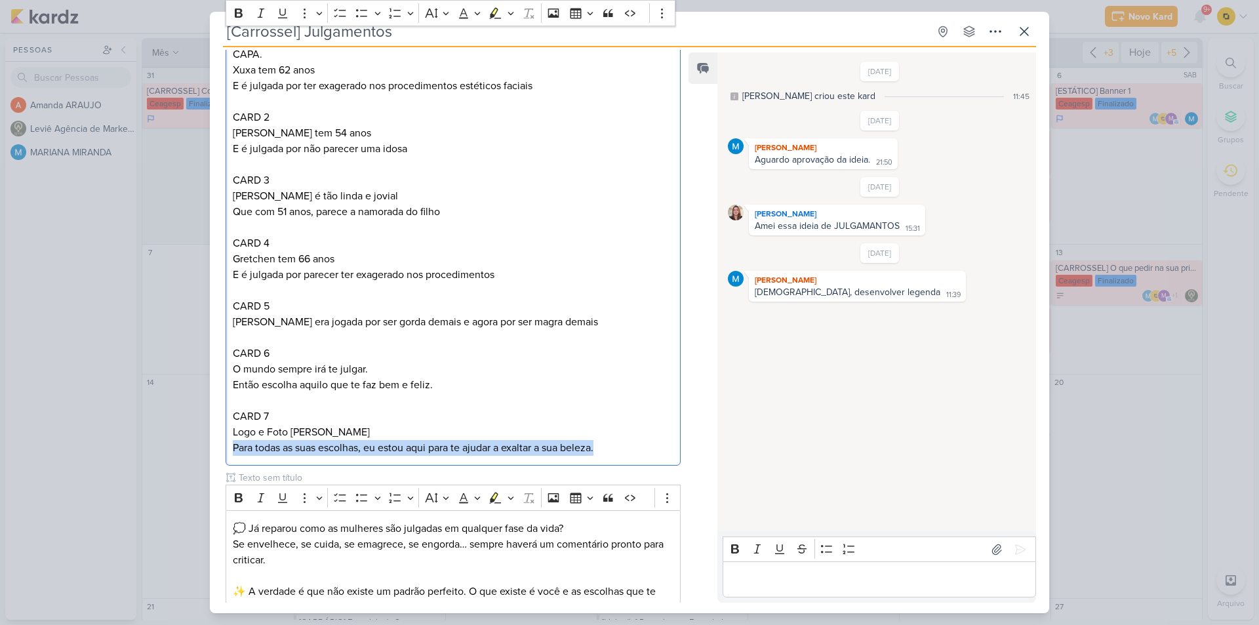
click at [277, 448] on p "Para todas as suas escolhas, eu estou aqui para te ajudar a exaltar a sua belez…" at bounding box center [453, 448] width 441 height 16
click at [993, 551] on icon at bounding box center [996, 549] width 13 height 13
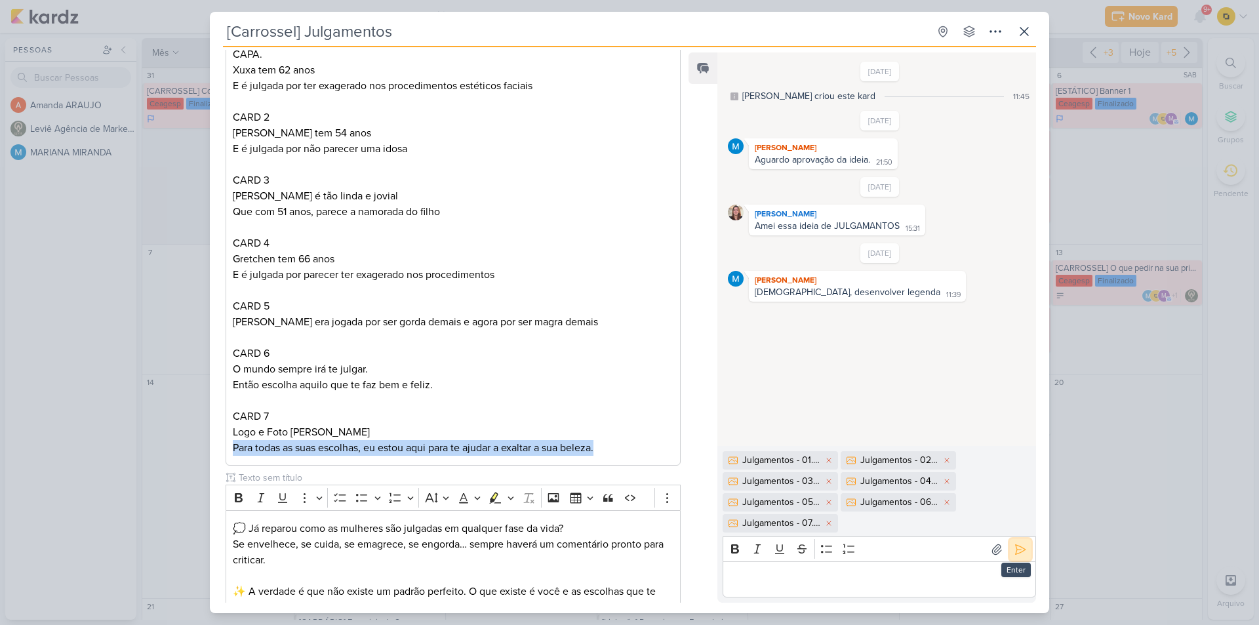
click at [1022, 547] on button at bounding box center [1020, 549] width 21 height 21
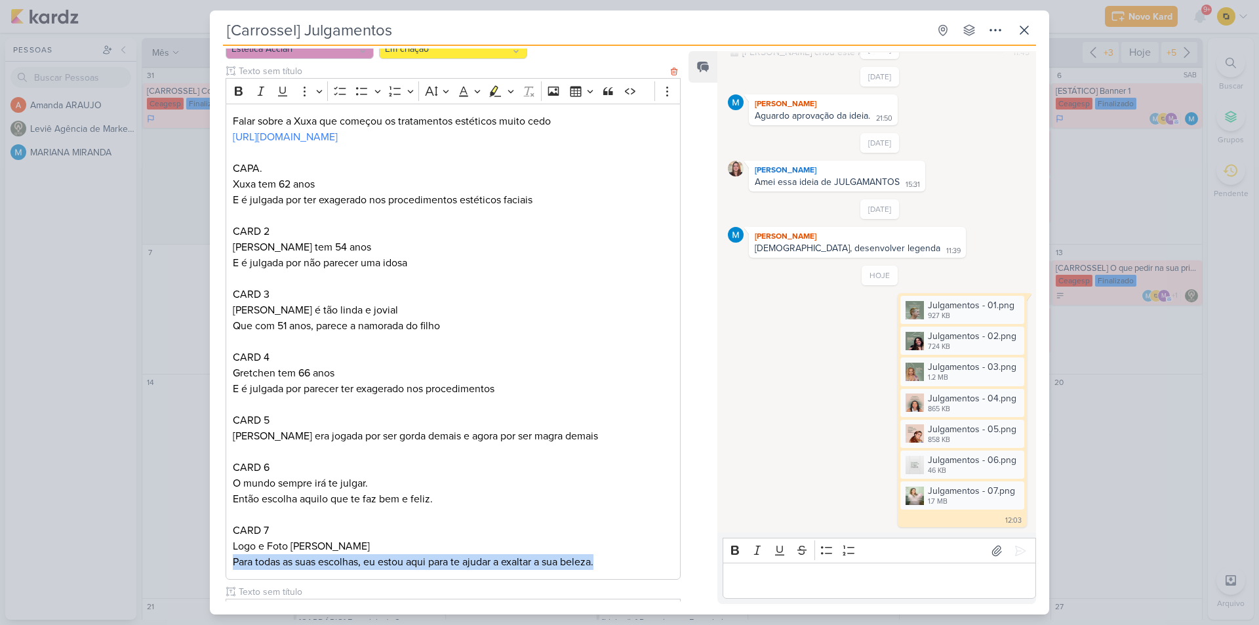
scroll to position [0, 0]
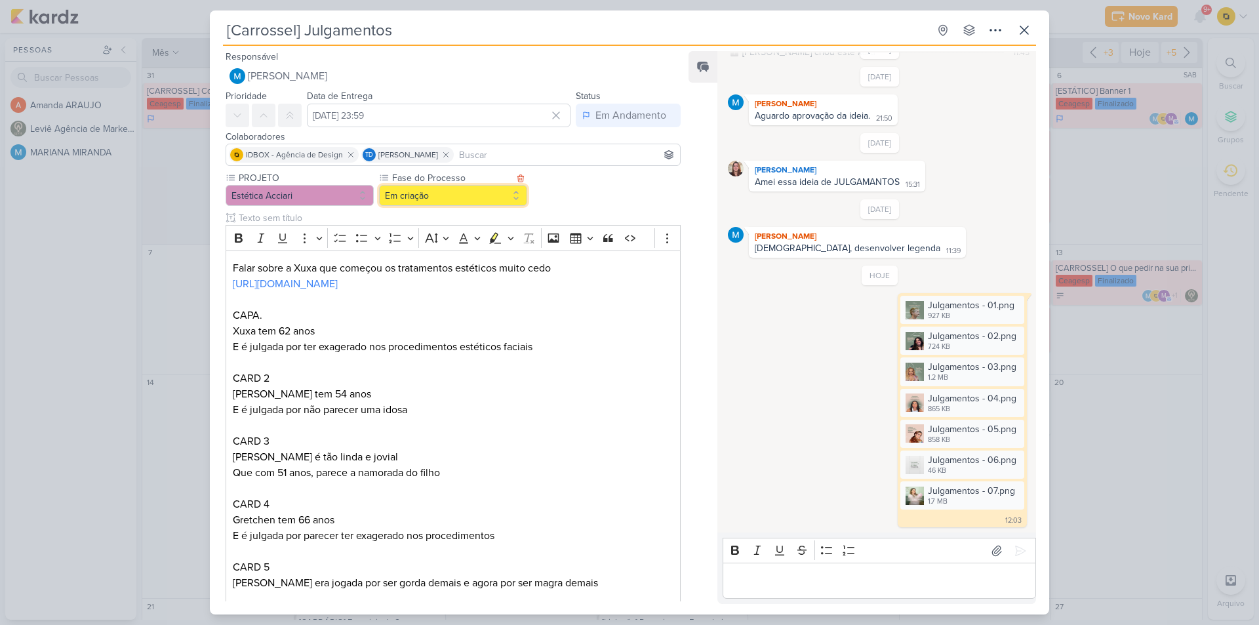
click at [426, 196] on button "Em criação" at bounding box center [453, 195] width 148 height 21
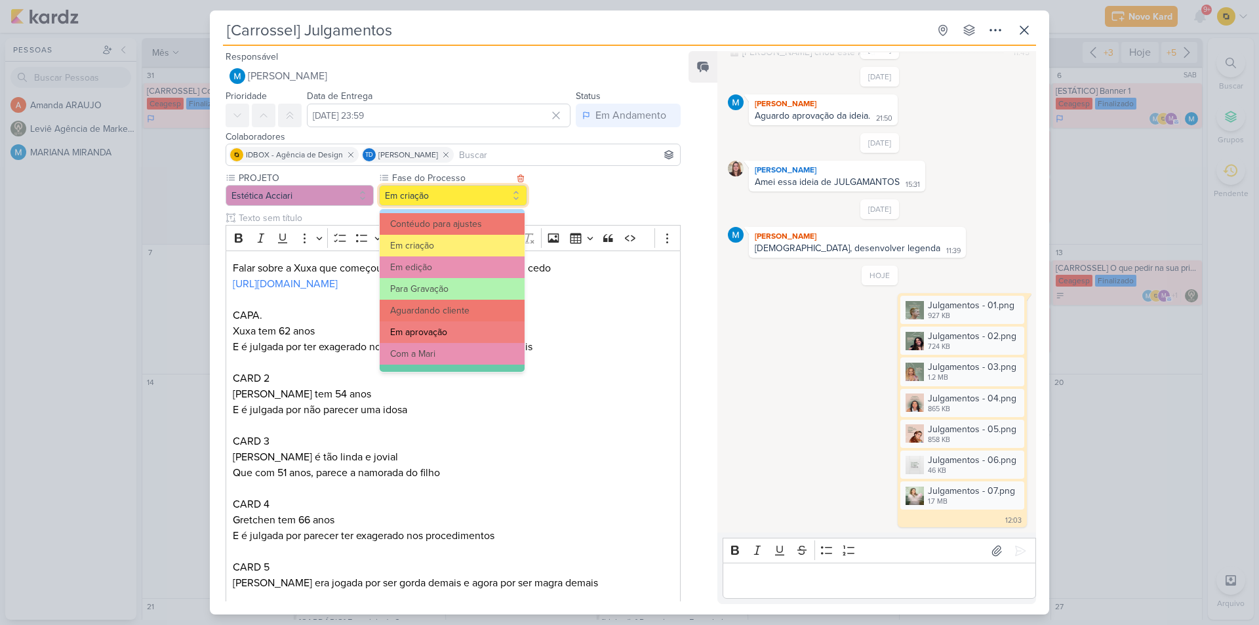
scroll to position [66, 0]
click at [441, 332] on button "Em aprovação" at bounding box center [452, 332] width 145 height 22
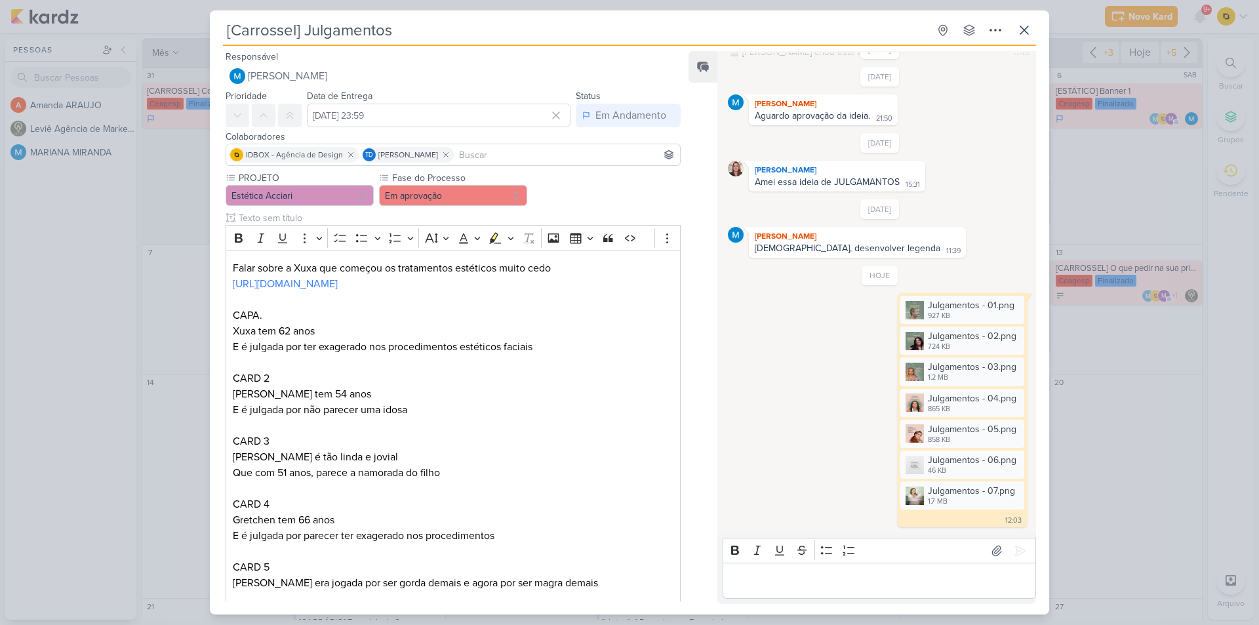
click at [1136, 436] on div "[Carrossel] Julgamentos Criado por MARIANA" at bounding box center [629, 312] width 1259 height 625
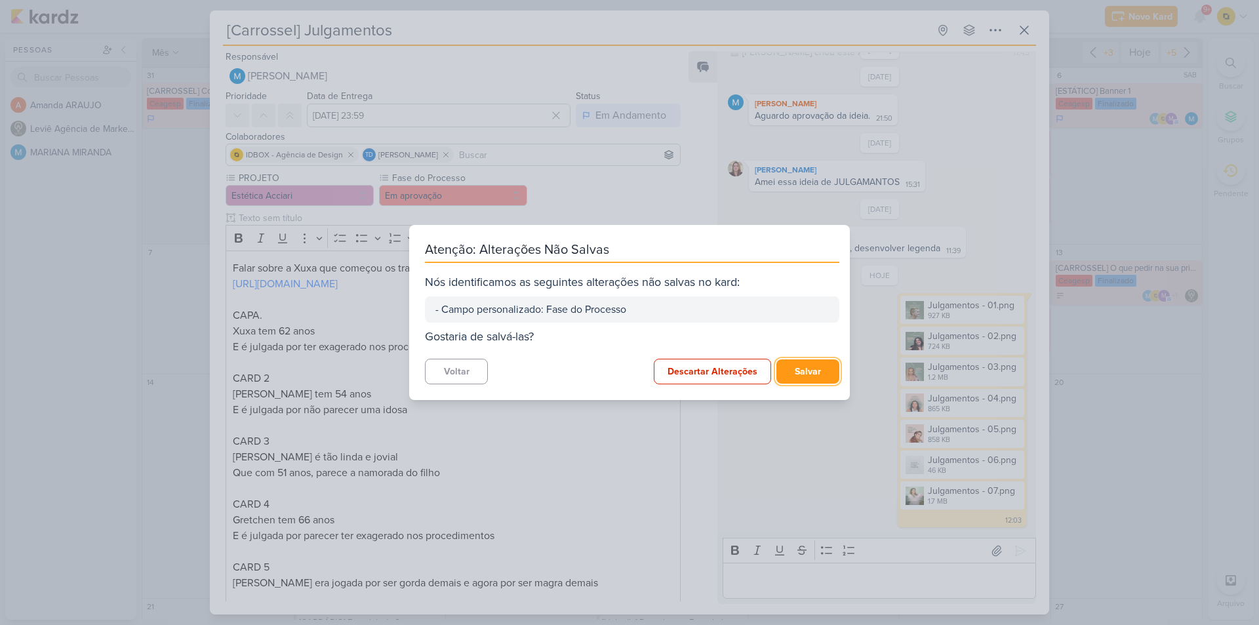
click at [803, 365] on button "Salvar" at bounding box center [807, 371] width 63 height 24
